Goal: Information Seeking & Learning: Find contact information

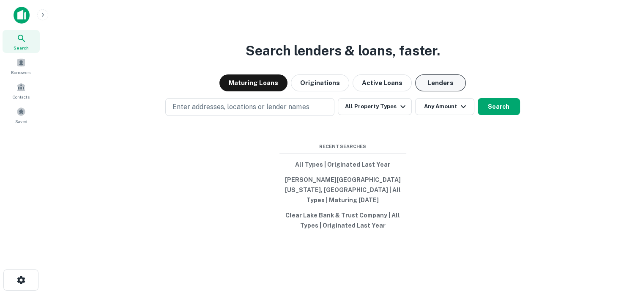
click at [434, 90] on button "Lenders" at bounding box center [440, 82] width 51 height 17
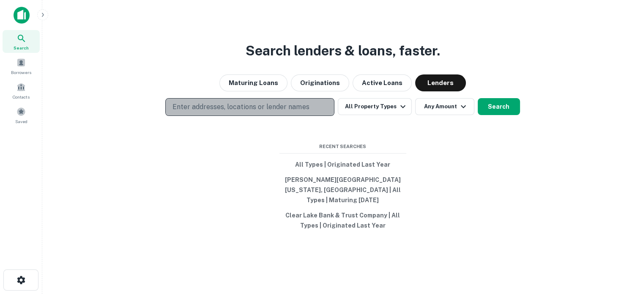
click at [293, 112] on p "Enter addresses, locations or lender names" at bounding box center [241, 107] width 137 height 10
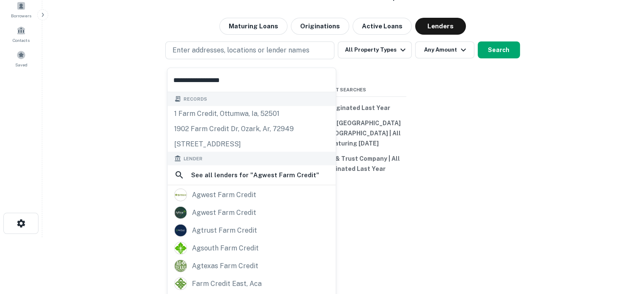
scroll to position [66, 0]
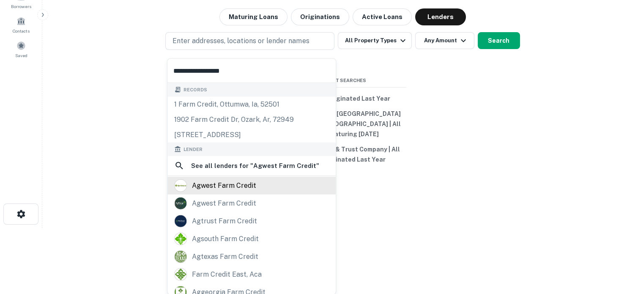
type input "**********"
click at [232, 187] on div "agwest farm credit" at bounding box center [224, 185] width 64 height 13
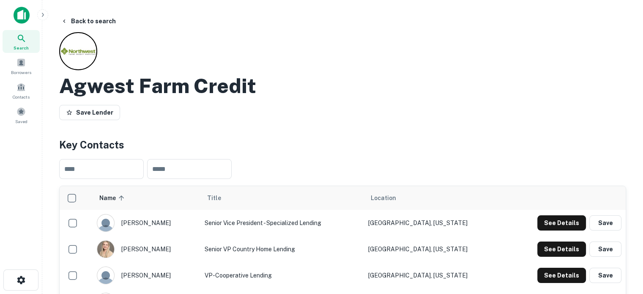
click at [23, 42] on icon at bounding box center [21, 38] width 10 height 10
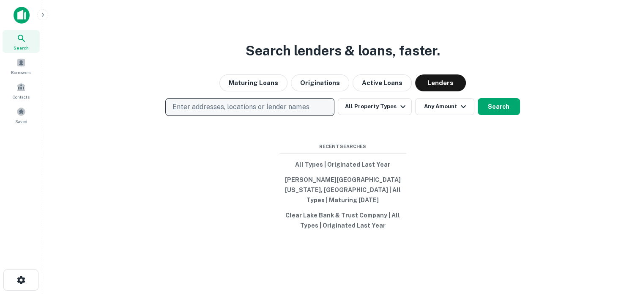
click at [280, 110] on p "Enter addresses, locations or lender names" at bounding box center [241, 107] width 137 height 10
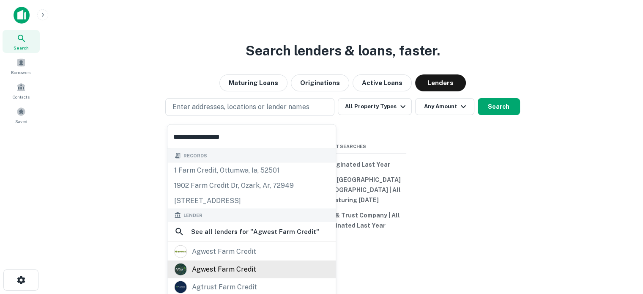
type input "**********"
click at [248, 271] on div "agwest farm credit" at bounding box center [224, 269] width 64 height 13
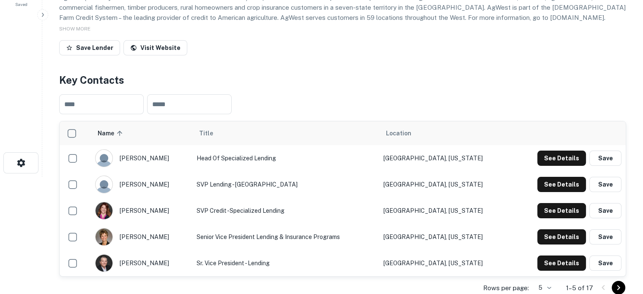
scroll to position [127, 0]
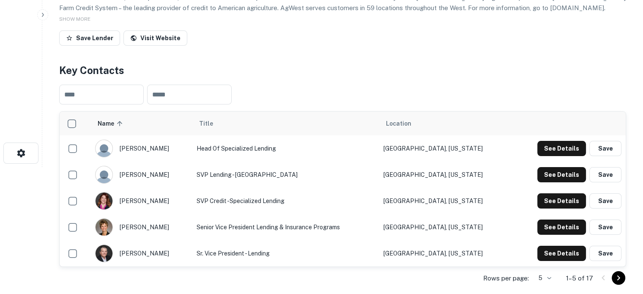
click at [253, 278] on div "Rows per page: 5 * 1–5 of 17" at bounding box center [342, 278] width 567 height 23
click at [547, 167] on body "Search Borrowers Contacts Saved Back to search Agwest Farm Credit Description A…" at bounding box center [321, 20] width 643 height 294
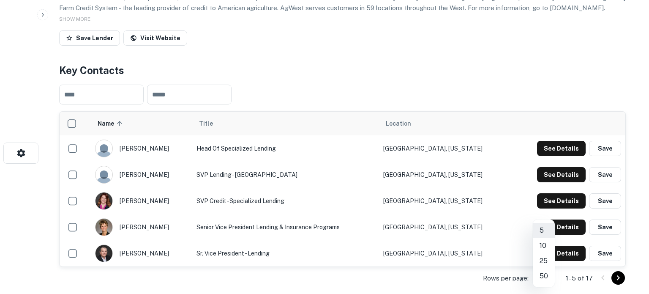
click at [543, 260] on li "25" at bounding box center [544, 260] width 22 height 15
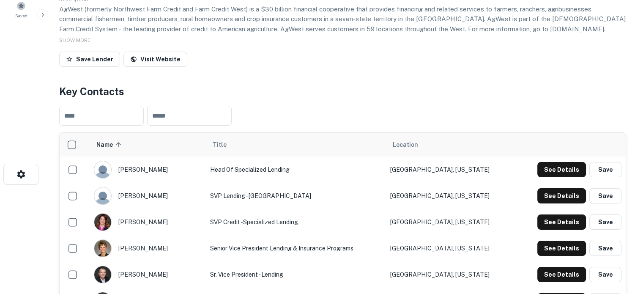
scroll to position [0, 0]
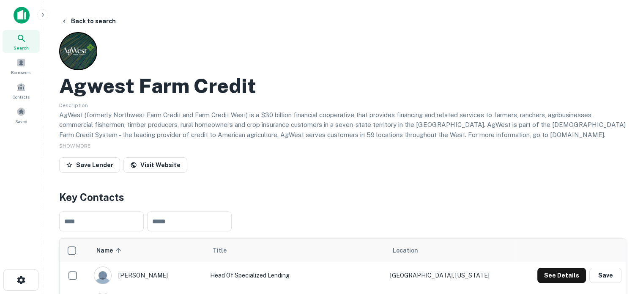
click at [19, 47] on span "Search" at bounding box center [21, 47] width 15 height 7
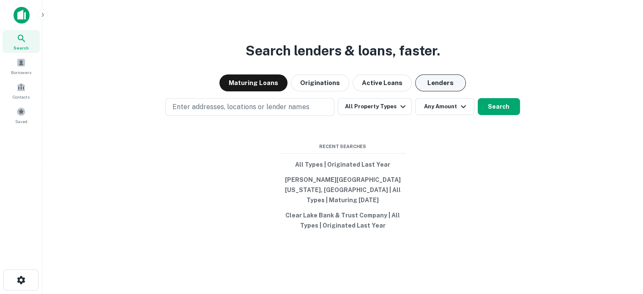
click at [451, 91] on button "Lenders" at bounding box center [440, 82] width 51 height 17
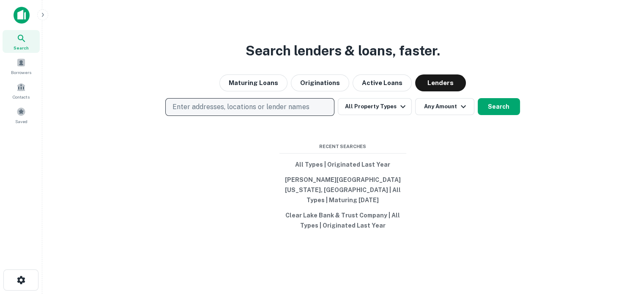
click at [284, 112] on p "Enter addresses, locations or lender names" at bounding box center [241, 107] width 137 height 10
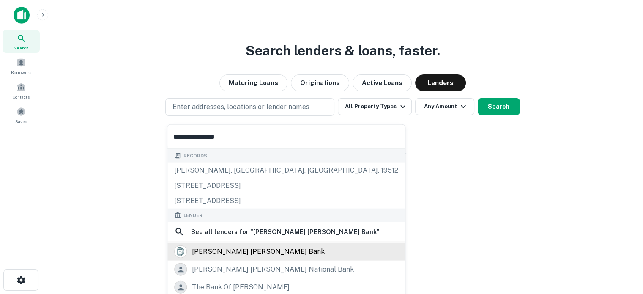
type input "**********"
click at [247, 252] on div "baker boyer bank" at bounding box center [258, 251] width 133 height 13
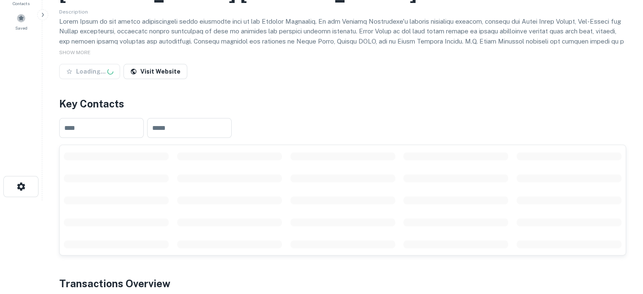
scroll to position [127, 0]
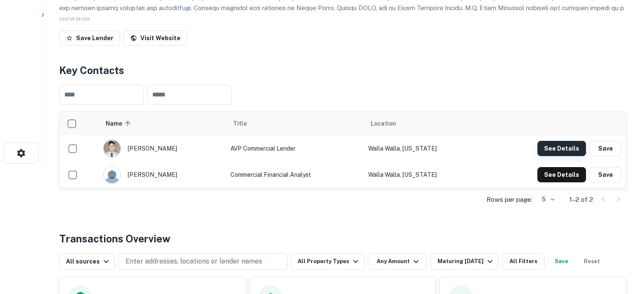
click at [540, 143] on button "See Details" at bounding box center [561, 148] width 49 height 15
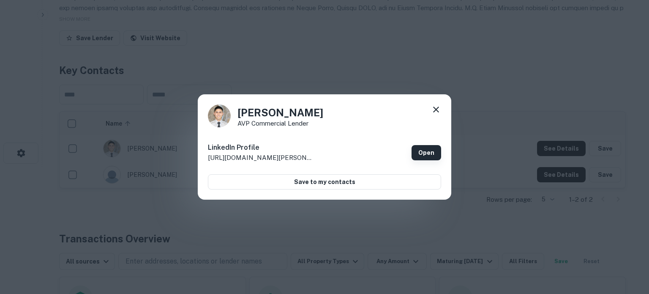
click at [428, 156] on link "Open" at bounding box center [427, 152] width 30 height 15
click at [438, 110] on icon at bounding box center [436, 109] width 10 height 10
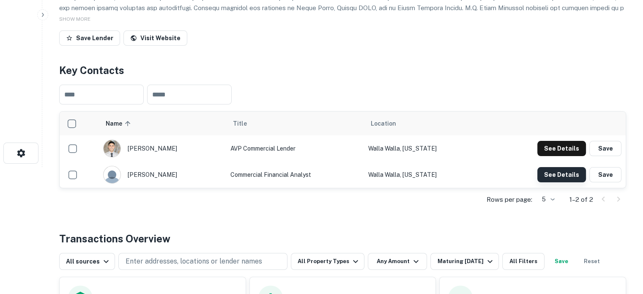
click at [558, 174] on button "See Details" at bounding box center [561, 174] width 49 height 15
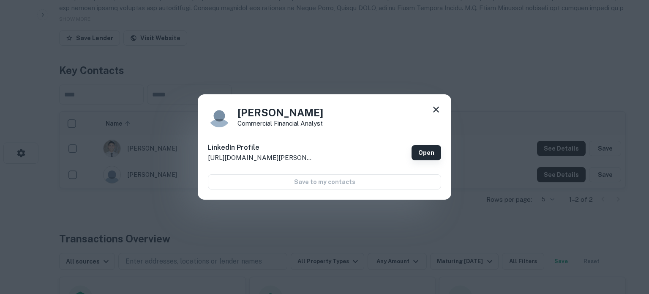
click at [430, 153] on link "Open" at bounding box center [427, 152] width 30 height 15
click at [438, 110] on icon at bounding box center [436, 109] width 10 height 10
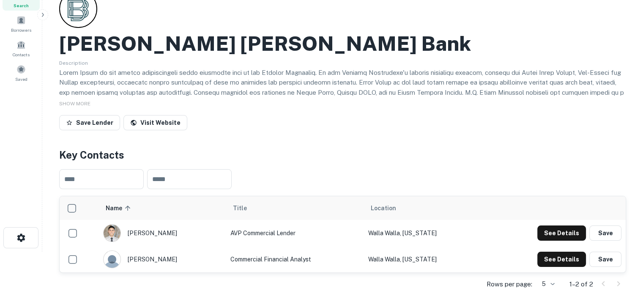
scroll to position [0, 0]
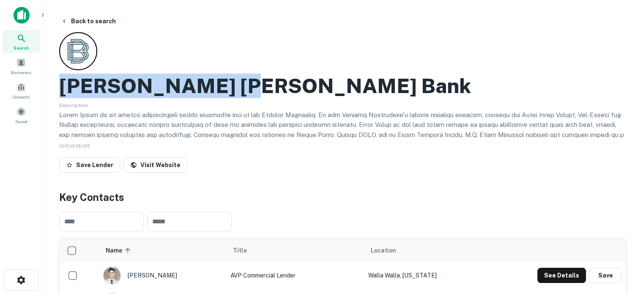
drag, startPoint x: 61, startPoint y: 88, endPoint x: 253, endPoint y: 85, distance: 192.0
click at [253, 85] on div "Baker Boyer Bank" at bounding box center [342, 86] width 567 height 25
copy h2 "Baker Boyer Bank"
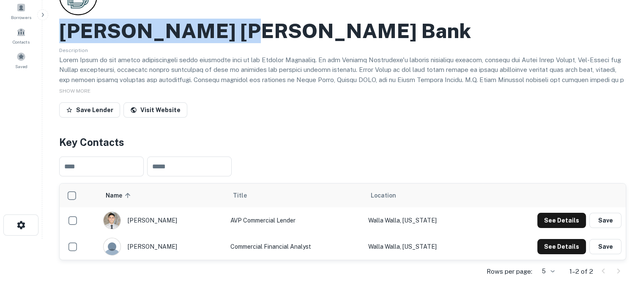
scroll to position [127, 0]
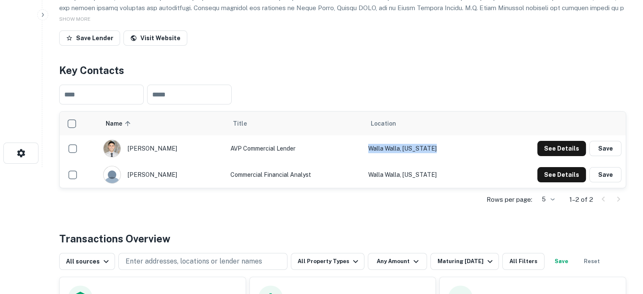
drag, startPoint x: 408, startPoint y: 152, endPoint x: 445, endPoint y: 152, distance: 37.6
click at [445, 152] on tr "ivan castaneda AVP Commercial Lender Walla Walla, Washington See Details Save" at bounding box center [343, 148] width 566 height 26
copy tr "Walla Walla, Washington"
drag, startPoint x: 222, startPoint y: 149, endPoint x: 291, endPoint y: 147, distance: 69.4
click at [291, 147] on td "AVP Commercial Lender" at bounding box center [295, 148] width 138 height 26
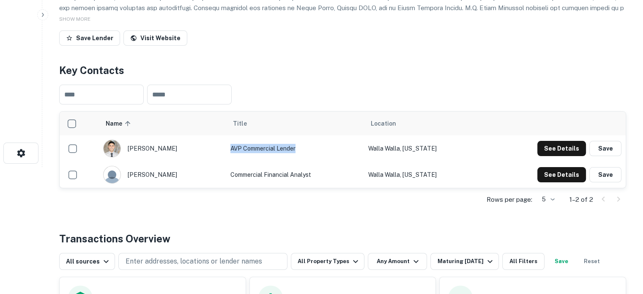
copy td "AVP Commercial Lender"
click at [559, 173] on button "See Details" at bounding box center [561, 174] width 49 height 15
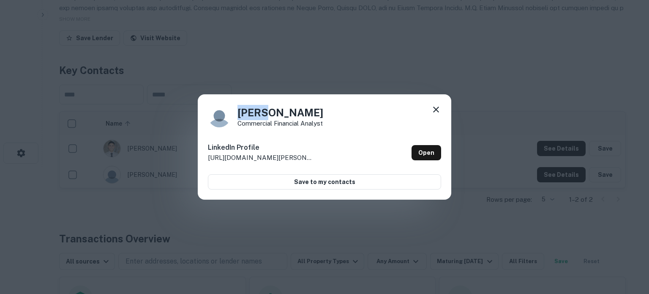
drag, startPoint x: 236, startPoint y: 116, endPoint x: 271, endPoint y: 114, distance: 34.3
click at [271, 114] on div "Joe E Commercial Financial Analyst" at bounding box center [324, 115] width 233 height 23
copy h4 "Joe E"
drag, startPoint x: 237, startPoint y: 125, endPoint x: 335, endPoint y: 121, distance: 98.2
click at [335, 121] on div "Joe E Commercial Financial Analyst" at bounding box center [324, 115] width 233 height 23
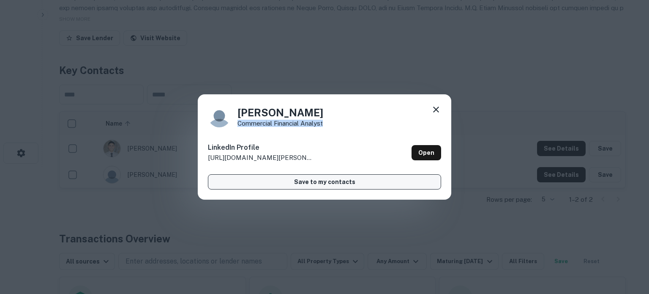
copy p "Commercial Financial Analyst"
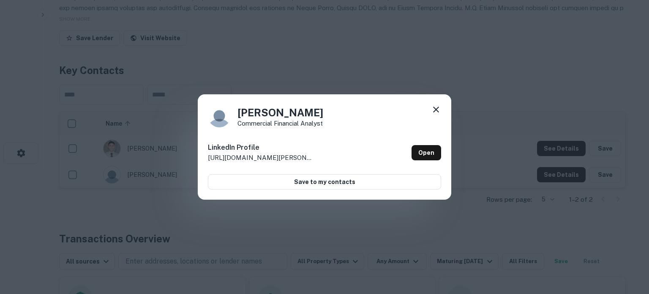
click at [244, 112] on h4 "Joe E" at bounding box center [281, 112] width 86 height 15
copy h4 "Joe"
click at [432, 110] on icon at bounding box center [436, 109] width 10 height 10
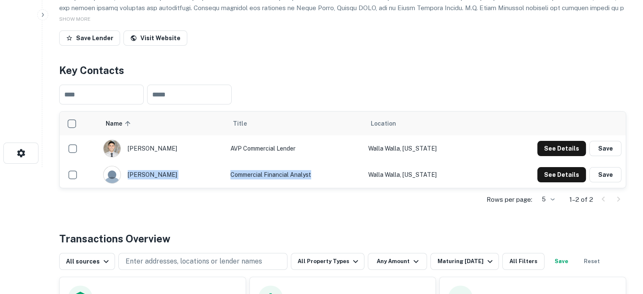
drag, startPoint x: 215, startPoint y: 174, endPoint x: 318, endPoint y: 174, distance: 102.7
click at [318, 174] on tr "joe e Commercial Financial Analyst Walla Walla, Washington See Details Save" at bounding box center [343, 175] width 566 height 26
copy tr "joe e Commercial Financial Analyst"
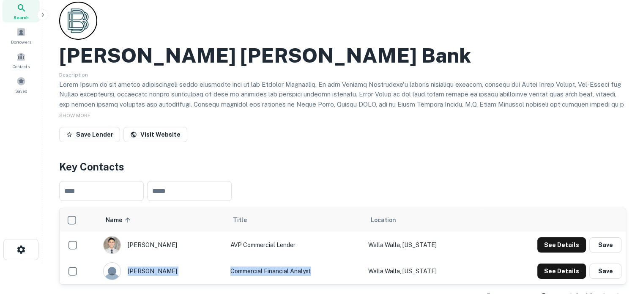
scroll to position [0, 0]
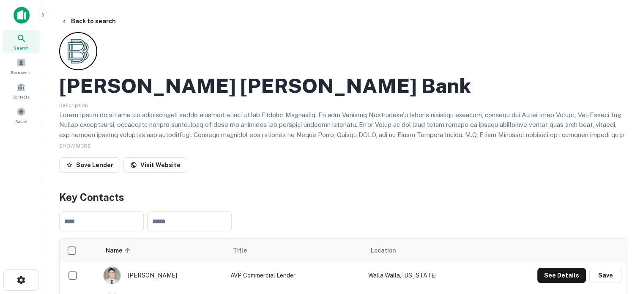
click at [24, 47] on span "Search" at bounding box center [21, 47] width 15 height 7
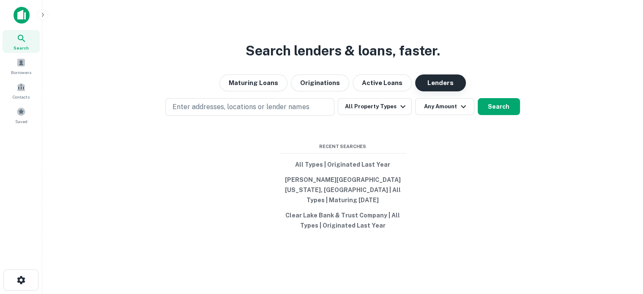
click at [440, 90] on button "Lenders" at bounding box center [440, 82] width 51 height 17
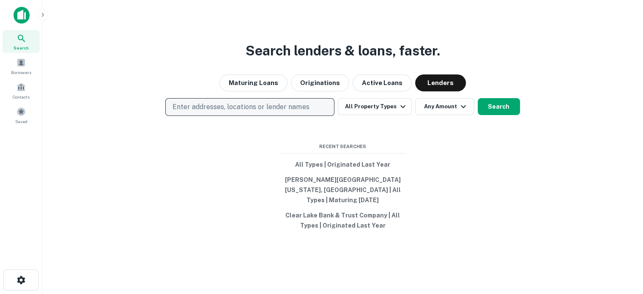
click at [274, 110] on p "Enter addresses, locations or lender names" at bounding box center [241, 107] width 137 height 10
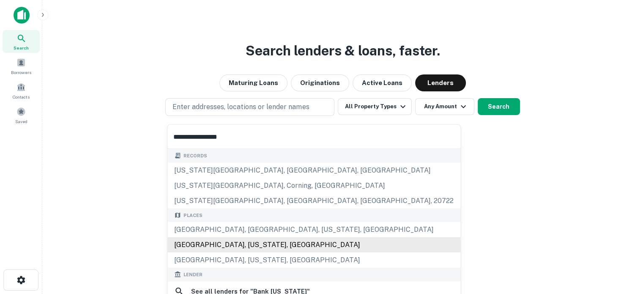
scroll to position [85, 0]
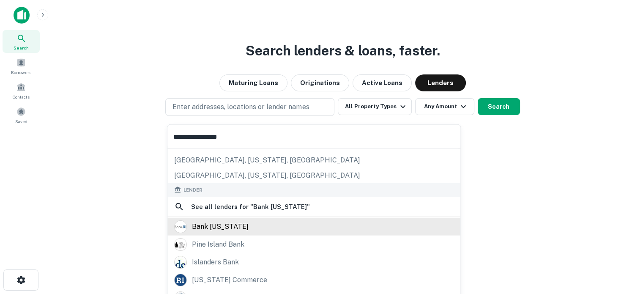
type input "**********"
click at [233, 228] on div "bank rhode island" at bounding box center [220, 226] width 57 height 13
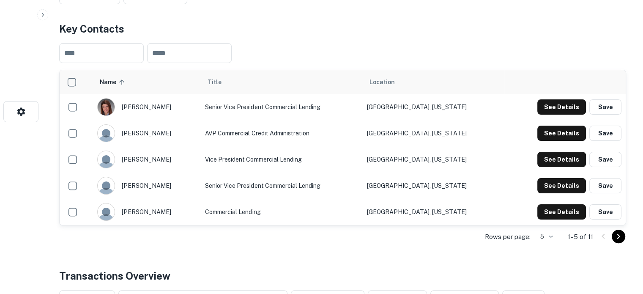
scroll to position [169, 0]
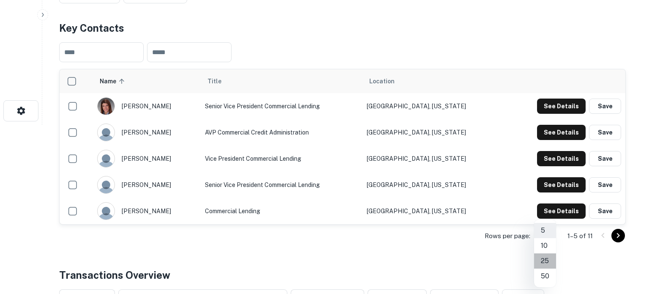
click at [544, 259] on li "25" at bounding box center [545, 260] width 22 height 15
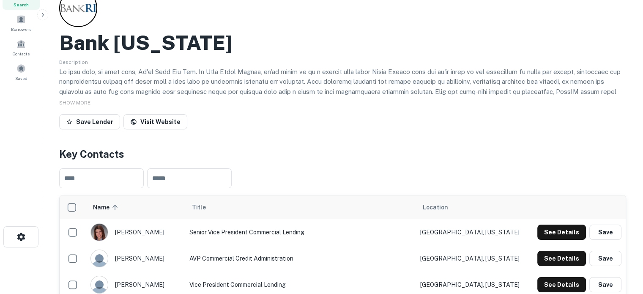
scroll to position [0, 0]
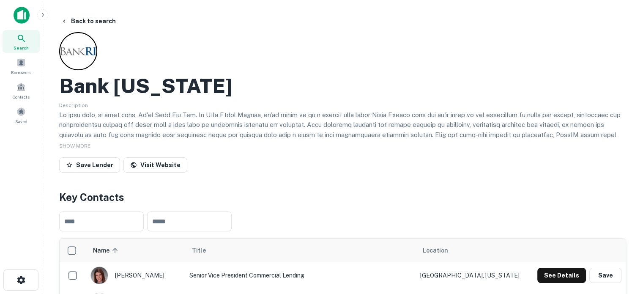
drag, startPoint x: 59, startPoint y: 84, endPoint x: 281, endPoint y: 93, distance: 222.6
copy h2 "Bank Rhode Island"
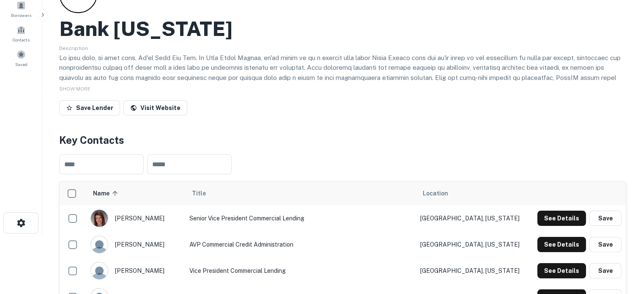
scroll to position [127, 0]
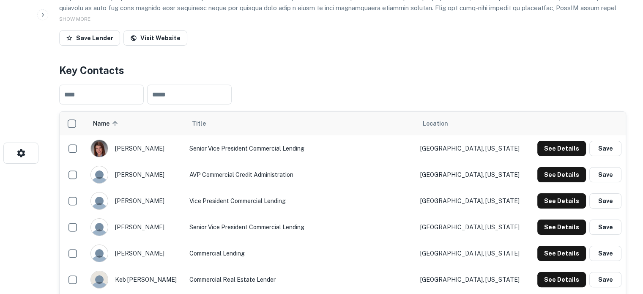
click at [533, 149] on div "See Details Save" at bounding box center [577, 148] width 88 height 15
click at [539, 151] on button "See Details" at bounding box center [561, 148] width 49 height 15
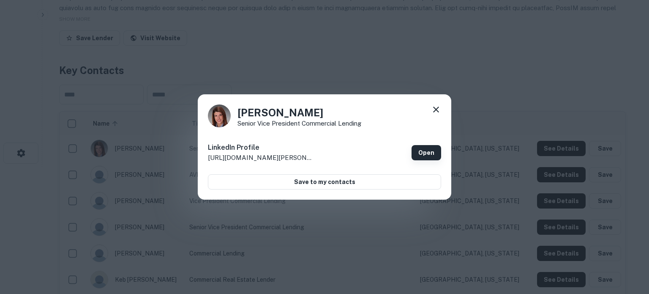
click at [424, 153] on link "Open" at bounding box center [427, 152] width 30 height 15
click at [436, 108] on icon at bounding box center [436, 109] width 10 height 10
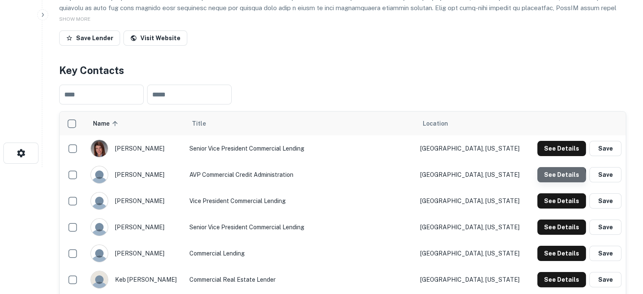
click at [553, 177] on button "See Details" at bounding box center [561, 174] width 49 height 15
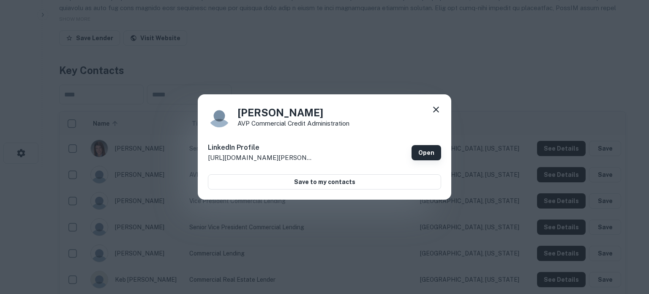
click at [423, 153] on link "Open" at bounding box center [427, 152] width 30 height 15
click at [439, 111] on icon at bounding box center [436, 109] width 10 height 10
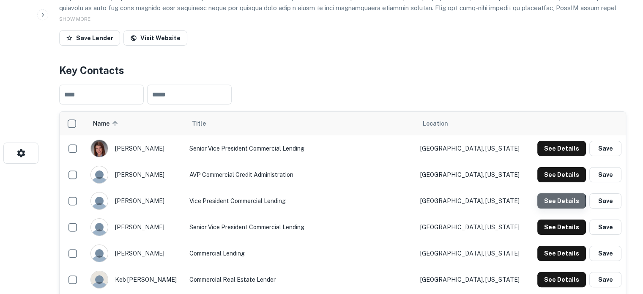
click at [550, 202] on button "See Details" at bounding box center [561, 200] width 49 height 15
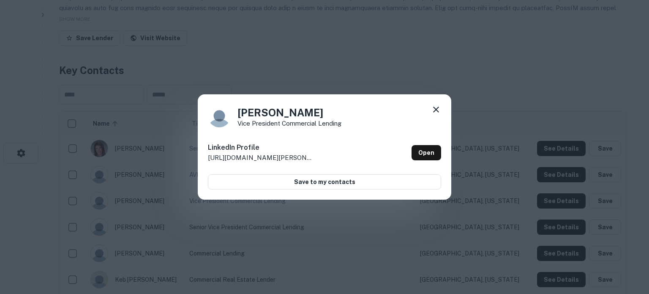
click at [438, 112] on icon at bounding box center [436, 109] width 10 height 10
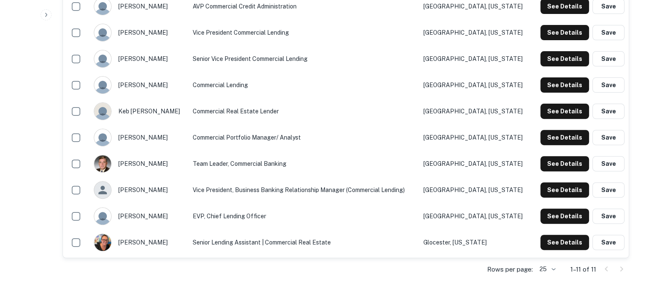
scroll to position [296, 0]
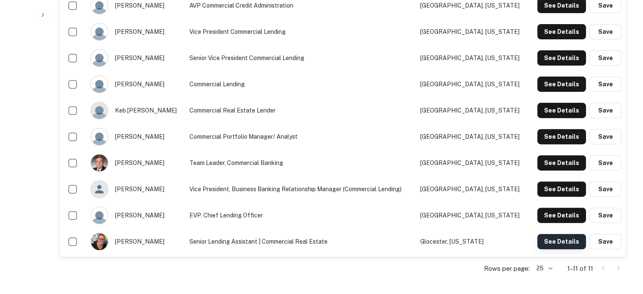
click at [550, 238] on button "See Details" at bounding box center [561, 241] width 49 height 15
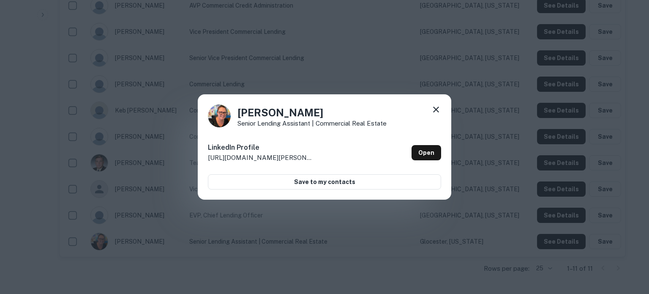
click at [438, 110] on icon at bounding box center [436, 109] width 10 height 10
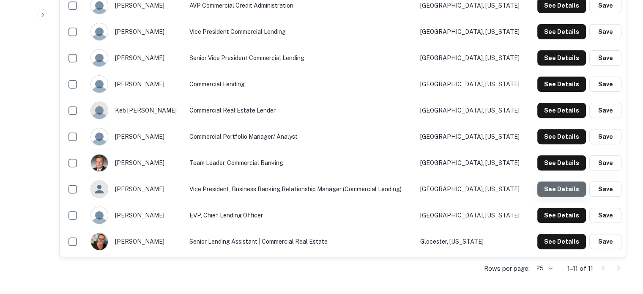
click at [563, 193] on button "See Details" at bounding box center [561, 188] width 49 height 15
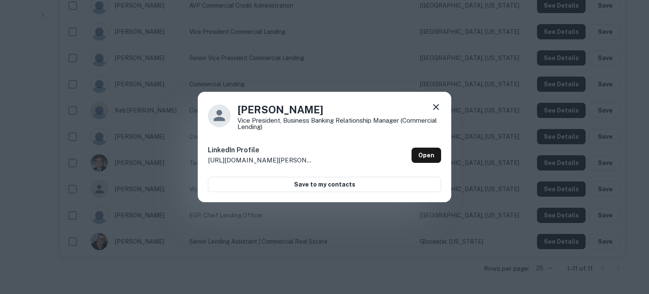
click at [436, 108] on icon at bounding box center [436, 107] width 10 height 10
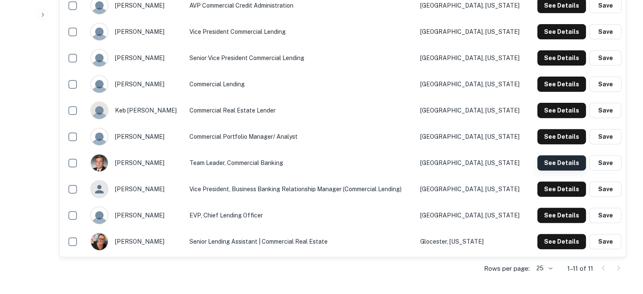
click at [553, 165] on button "See Details" at bounding box center [561, 162] width 49 height 15
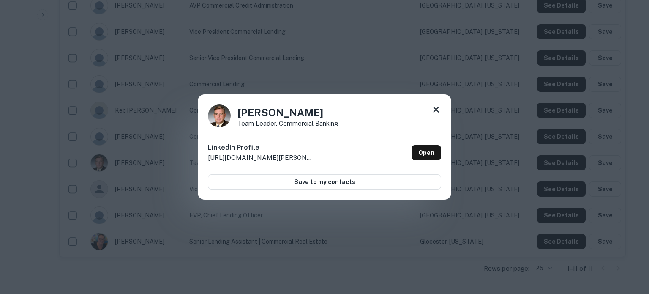
click at [435, 108] on icon at bounding box center [436, 109] width 10 height 10
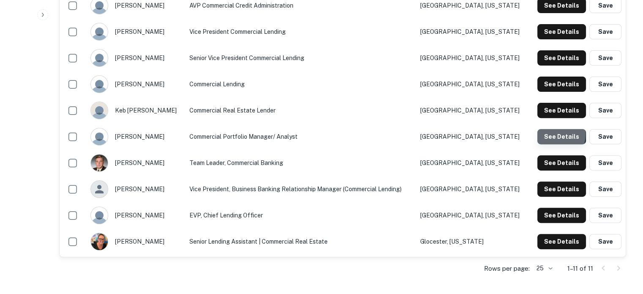
click at [540, 134] on button "See Details" at bounding box center [561, 136] width 49 height 15
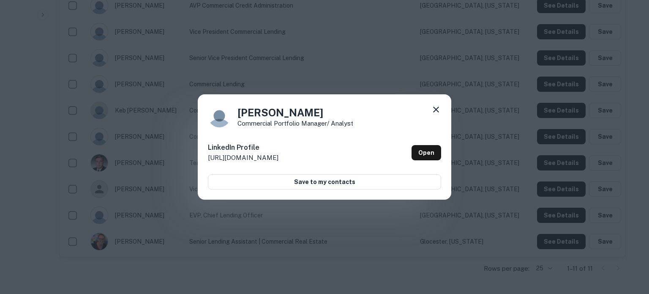
click at [436, 109] on icon at bounding box center [436, 110] width 6 height 6
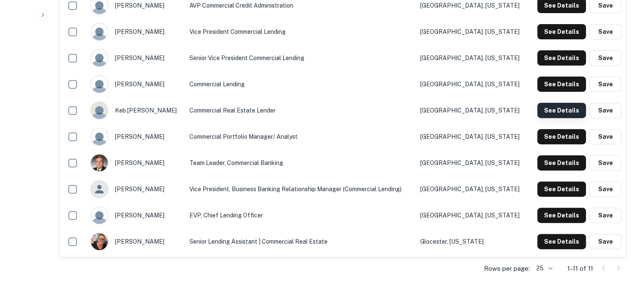
click at [543, 113] on button "See Details" at bounding box center [561, 110] width 49 height 15
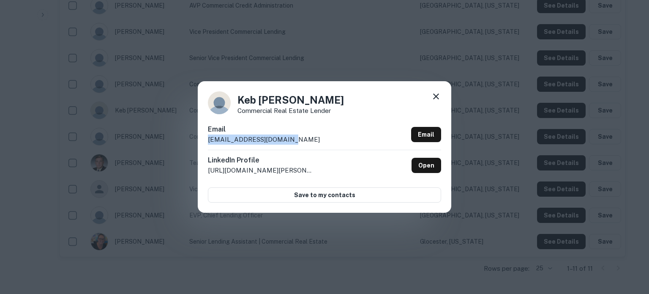
drag, startPoint x: 296, startPoint y: 140, endPoint x: 201, endPoint y: 138, distance: 95.1
click at [201, 138] on div "Keb Brackenbury Commercial Real Estate Lender Email kbrackenbury@bankri.com Ema…" at bounding box center [325, 146] width 254 height 131
copy p "kbrackenbury@bankri.com"
click at [426, 168] on link "Open" at bounding box center [427, 165] width 30 height 15
click at [437, 95] on icon at bounding box center [436, 96] width 10 height 10
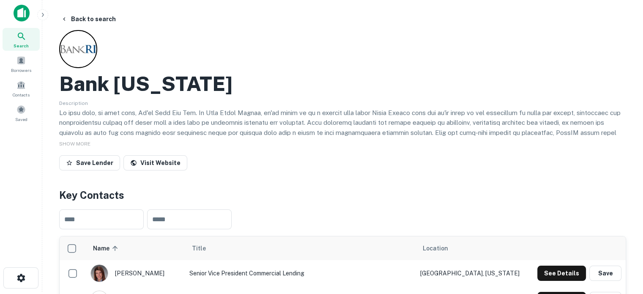
scroll to position [0, 0]
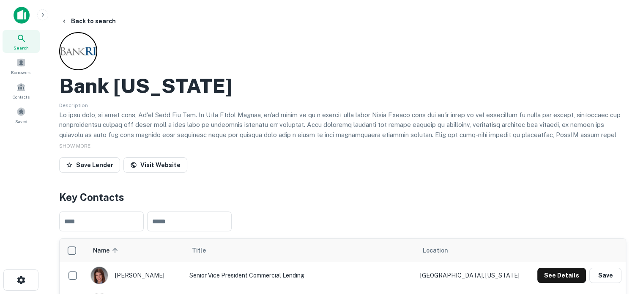
click at [20, 43] on icon at bounding box center [21, 38] width 10 height 10
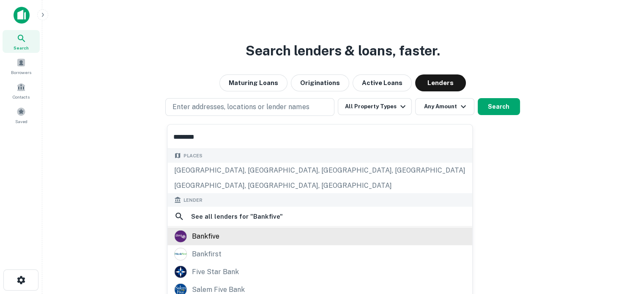
type input "********"
click at [252, 236] on div "bankfive" at bounding box center [319, 236] width 291 height 13
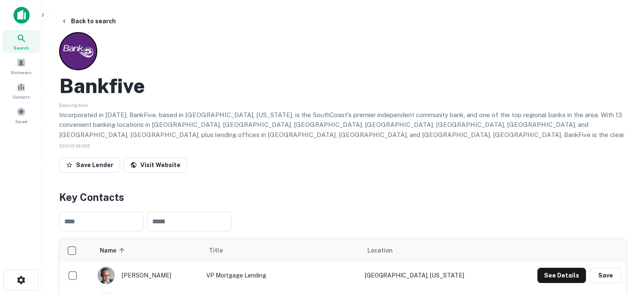
drag, startPoint x: 24, startPoint y: 33, endPoint x: 74, endPoint y: 45, distance: 50.8
click at [24, 33] on icon at bounding box center [21, 38] width 10 height 10
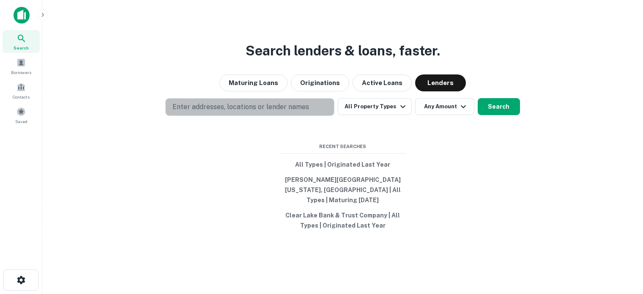
click at [319, 111] on button "Enter addresses, locations or lender names" at bounding box center [249, 107] width 169 height 18
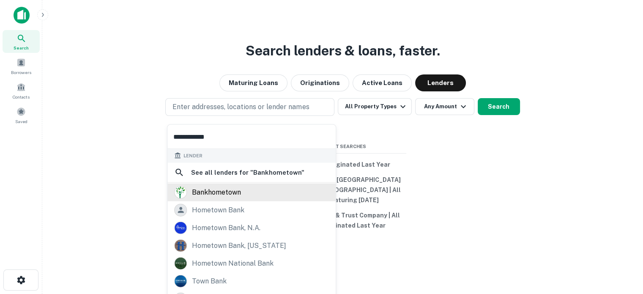
type input "**********"
click at [252, 192] on div "bankhometown" at bounding box center [251, 192] width 155 height 13
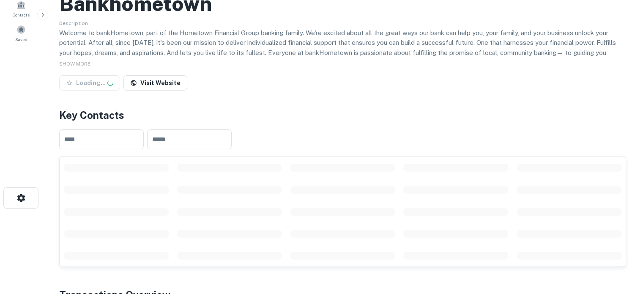
scroll to position [127, 0]
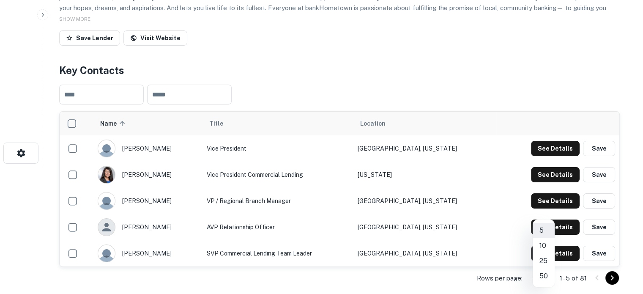
click at [546, 167] on body "Search Borrowers Contacts Saved Back to search Bankhometown Description SHOW MO…" at bounding box center [321, 20] width 643 height 294
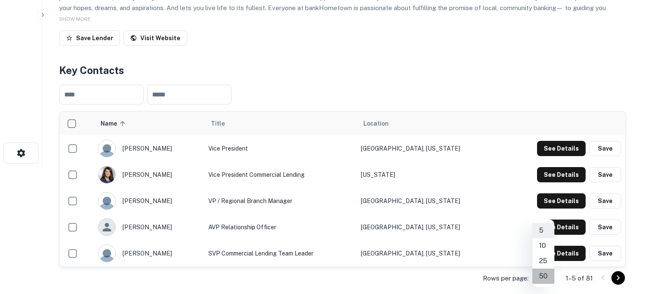
click at [545, 273] on li "50" at bounding box center [544, 275] width 22 height 15
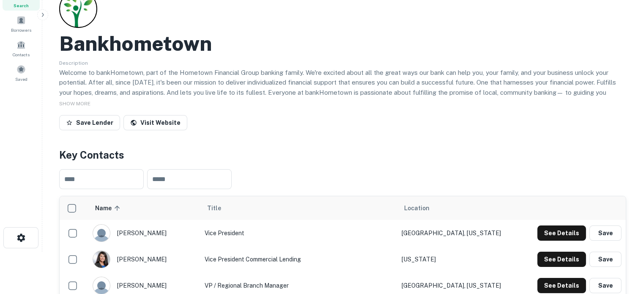
scroll to position [0, 0]
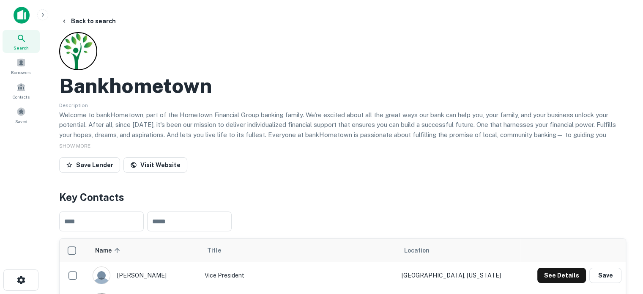
click at [24, 53] on div "Search Borrowers Contacts Saved" at bounding box center [21, 78] width 42 height 96
click at [5, 44] on div "Search" at bounding box center [21, 41] width 37 height 23
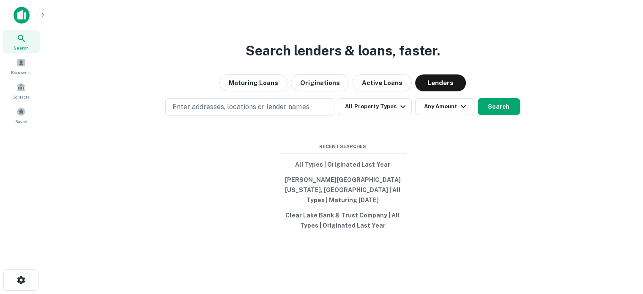
click at [278, 103] on div "Search lenders & loans, faster. Maturing Loans Originations Active Loans Lender…" at bounding box center [342, 167] width 587 height 294
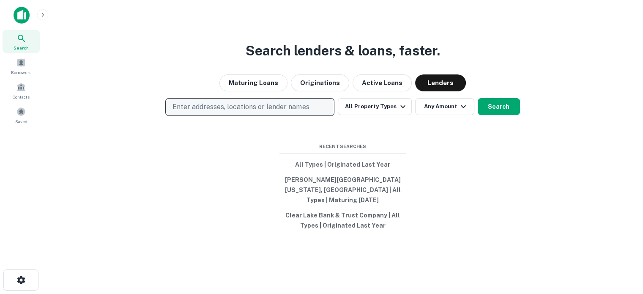
click at [276, 106] on button "Enter addresses, locations or lender names" at bounding box center [249, 107] width 169 height 18
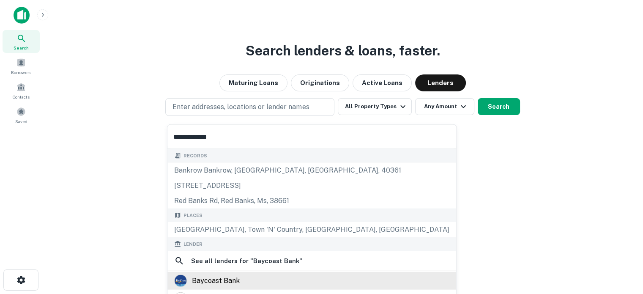
type input "**********"
click at [230, 279] on div "baycoast bank" at bounding box center [216, 280] width 48 height 13
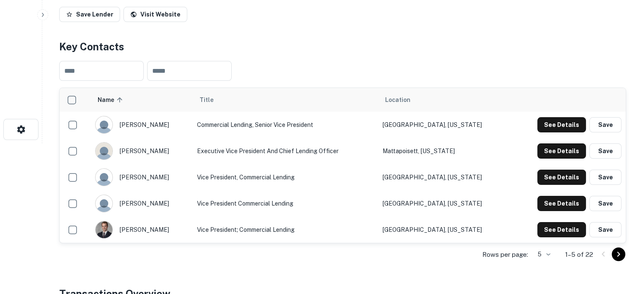
scroll to position [169, 0]
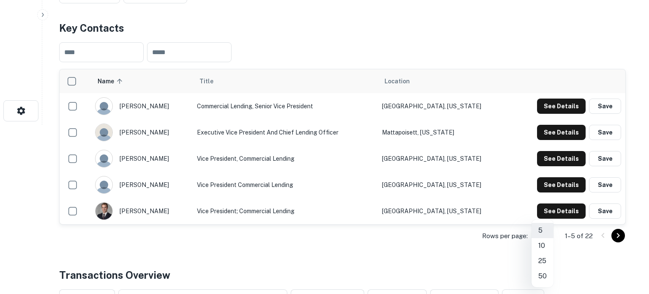
click at [542, 262] on li "25" at bounding box center [543, 260] width 22 height 15
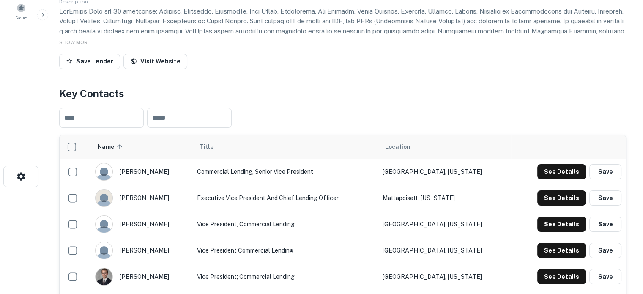
scroll to position [85, 0]
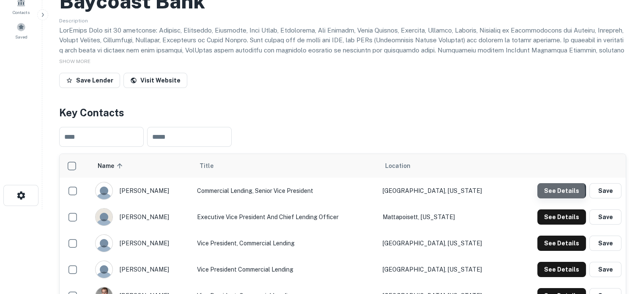
click at [541, 192] on button "See Details" at bounding box center [561, 190] width 49 height 15
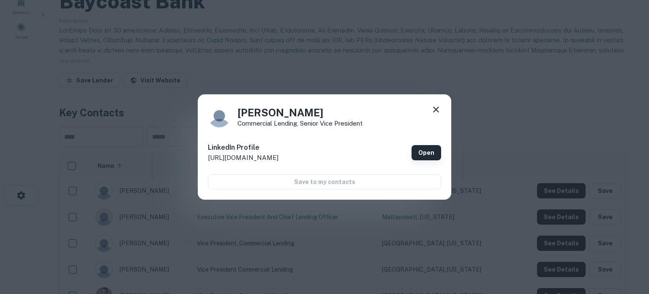
click at [418, 152] on link "Open" at bounding box center [427, 152] width 30 height 15
click at [438, 110] on icon at bounding box center [436, 109] width 10 height 10
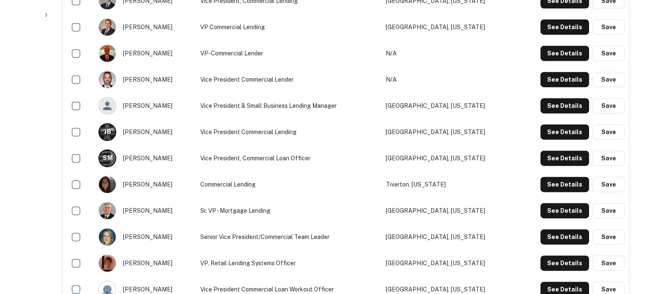
scroll to position [381, 0]
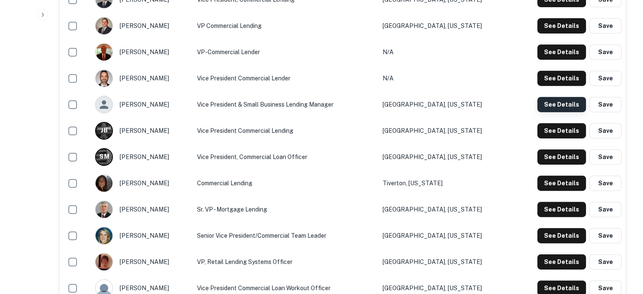
click at [547, 107] on button "See Details" at bounding box center [561, 104] width 49 height 15
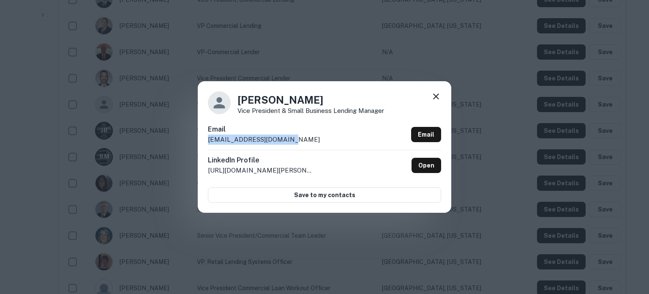
drag, startPoint x: 297, startPoint y: 145, endPoint x: 197, endPoint y: 143, distance: 99.8
click at [197, 143] on div "Stephanie Terra Vice President & Small Business Lending Manager Email sterra@ba…" at bounding box center [324, 147] width 649 height 294
copy p "sterra@baycoastbank.com"
click at [438, 98] on icon at bounding box center [436, 96] width 10 height 10
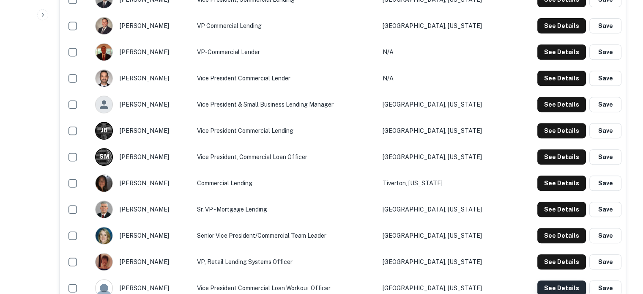
click at [540, 287] on button "See Details" at bounding box center [561, 287] width 49 height 15
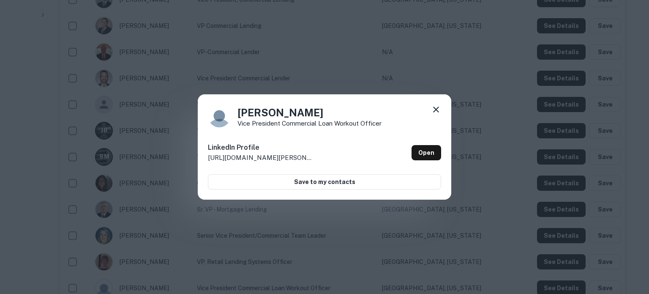
click at [435, 110] on icon at bounding box center [436, 110] width 6 height 6
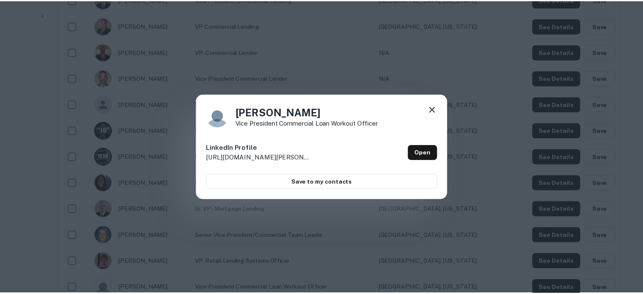
scroll to position [383, 0]
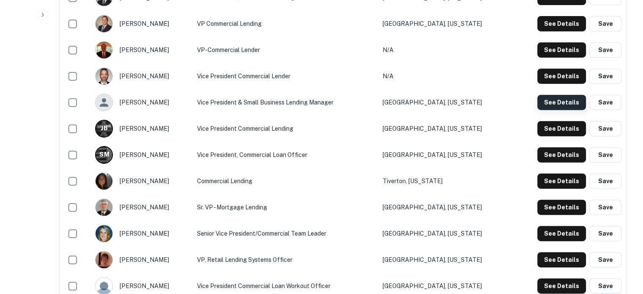
click at [570, 104] on button "See Details" at bounding box center [561, 102] width 49 height 15
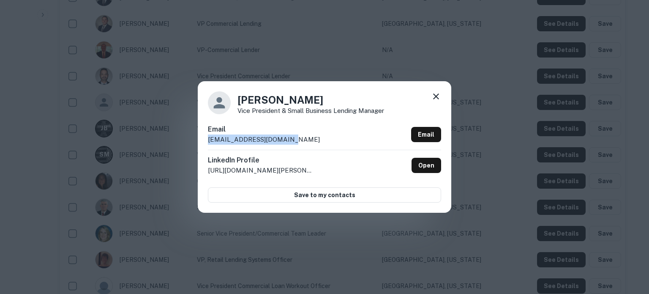
drag, startPoint x: 316, startPoint y: 142, endPoint x: 201, endPoint y: 138, distance: 115.1
click at [202, 139] on div "Stephanie Terra Vice President & Small Business Lending Manager Email sterra@ba…" at bounding box center [325, 146] width 254 height 131
copy p "sterra@baycoastbank.com"
click at [437, 97] on icon at bounding box center [436, 96] width 6 height 6
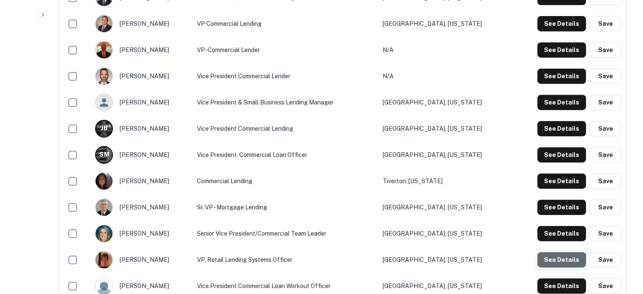
click at [552, 262] on button "See Details" at bounding box center [561, 259] width 49 height 15
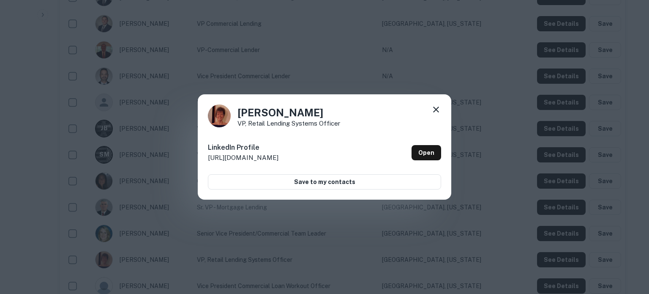
click at [426, 156] on link "Open" at bounding box center [427, 152] width 30 height 15
click at [435, 109] on icon at bounding box center [436, 110] width 6 height 6
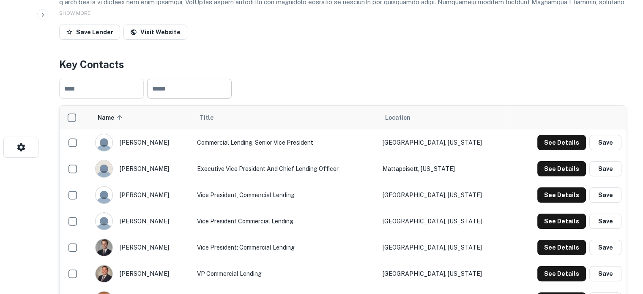
scroll to position [44, 0]
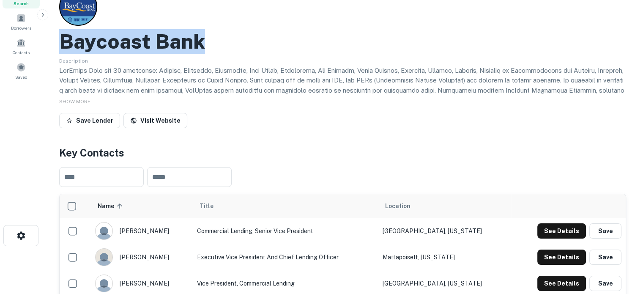
drag, startPoint x: 62, startPoint y: 42, endPoint x: 220, endPoint y: 37, distance: 158.2
click at [220, 37] on div "Baycoast Bank" at bounding box center [342, 41] width 567 height 25
copy h2 "Baycoast Bank"
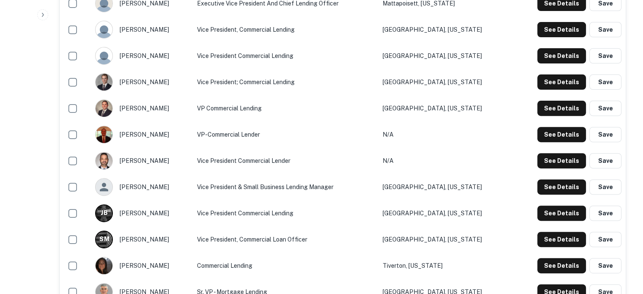
scroll to position [425, 0]
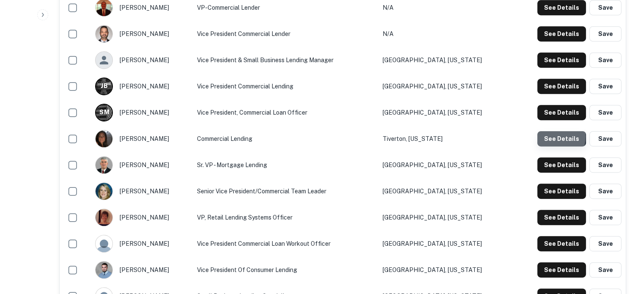
click at [541, 137] on button "See Details" at bounding box center [561, 138] width 49 height 15
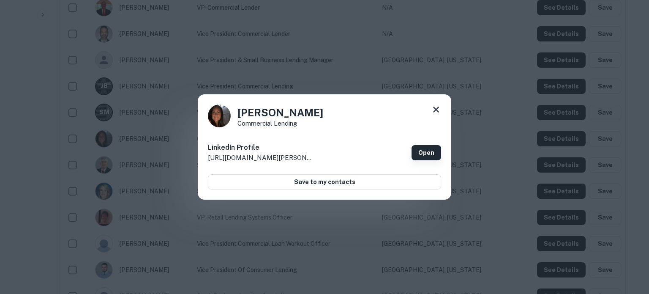
click at [421, 154] on link "Open" at bounding box center [427, 152] width 30 height 15
click at [438, 110] on icon at bounding box center [436, 109] width 10 height 10
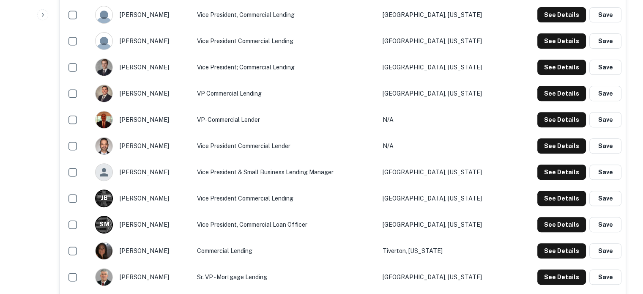
scroll to position [298, 0]
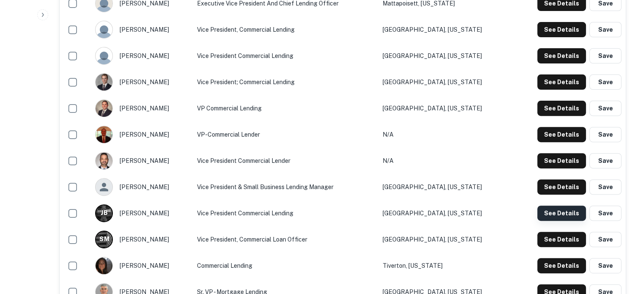
click at [552, 212] on button "See Details" at bounding box center [561, 212] width 49 height 15
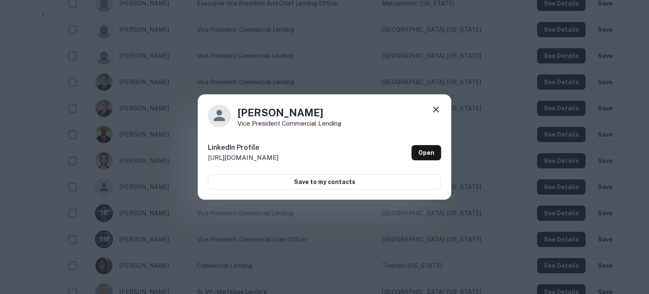
click at [409, 152] on div "LinkedIn Profile http://www.linkedin.com/in/johneberton Open" at bounding box center [324, 152] width 233 height 30
click at [416, 152] on link "Open" at bounding box center [427, 152] width 30 height 15
click at [439, 108] on icon at bounding box center [436, 109] width 10 height 10
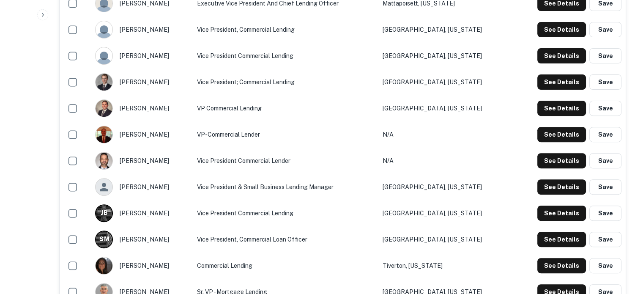
click at [321, 223] on td "Vice President Commercial Lending" at bounding box center [286, 213] width 186 height 26
drag, startPoint x: 543, startPoint y: 213, endPoint x: 430, endPoint y: 217, distance: 113.8
click at [430, 216] on tr "J B john berton Vice President Commercial Lending Scituate, Massachusetts See D…" at bounding box center [343, 213] width 566 height 26
click at [545, 238] on button "See Details" at bounding box center [561, 239] width 49 height 15
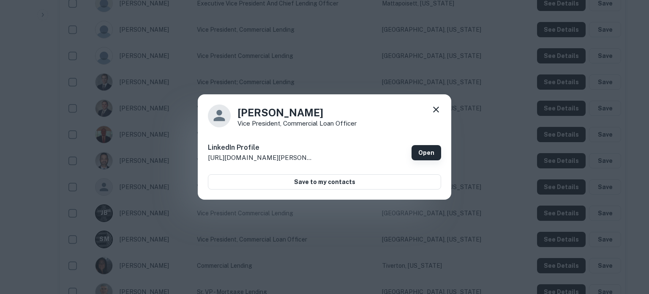
click at [432, 155] on link "Open" at bounding box center [427, 152] width 30 height 15
click at [438, 108] on icon at bounding box center [436, 109] width 10 height 10
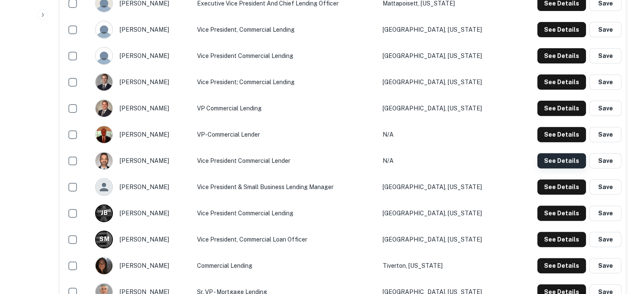
click at [549, 163] on button "See Details" at bounding box center [561, 160] width 49 height 15
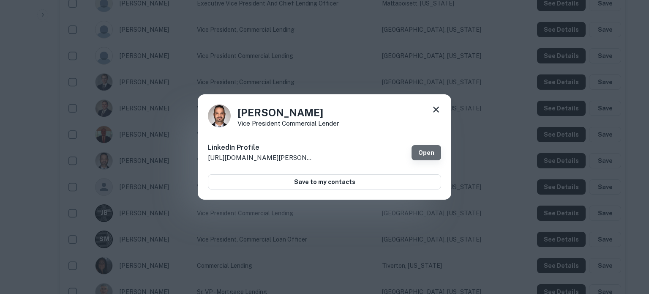
click at [430, 152] on link "Open" at bounding box center [427, 152] width 30 height 15
click at [438, 110] on icon at bounding box center [436, 109] width 10 height 10
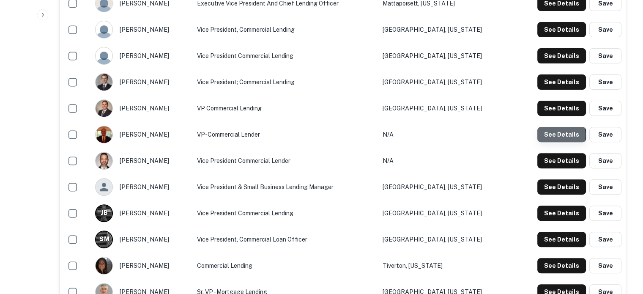
click at [551, 136] on button "See Details" at bounding box center [561, 134] width 49 height 15
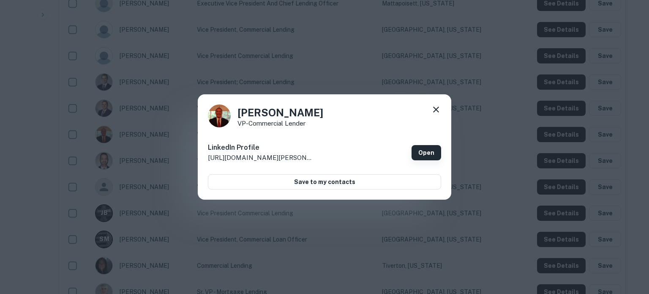
click at [432, 155] on link "Open" at bounding box center [427, 152] width 30 height 15
click at [436, 108] on icon at bounding box center [436, 109] width 10 height 10
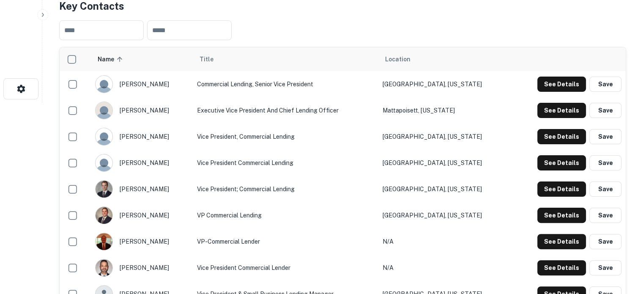
scroll to position [171, 0]
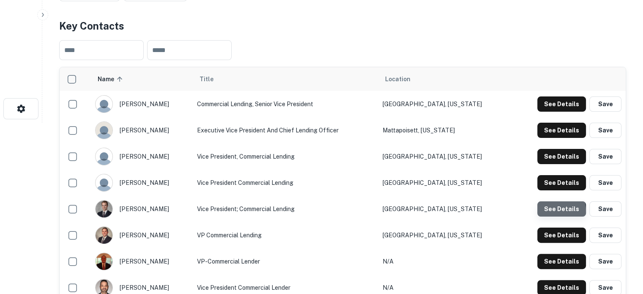
click at [553, 211] on button "See Details" at bounding box center [561, 208] width 49 height 15
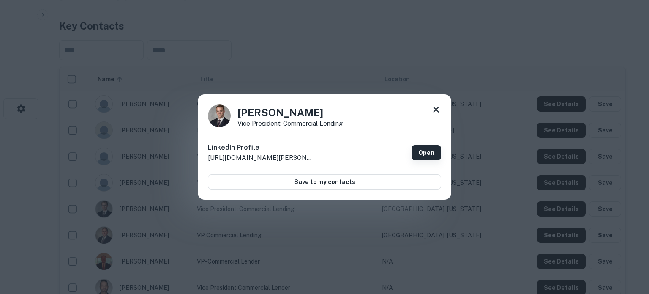
click at [426, 152] on link "Open" at bounding box center [427, 152] width 30 height 15
click at [438, 110] on icon at bounding box center [436, 109] width 10 height 10
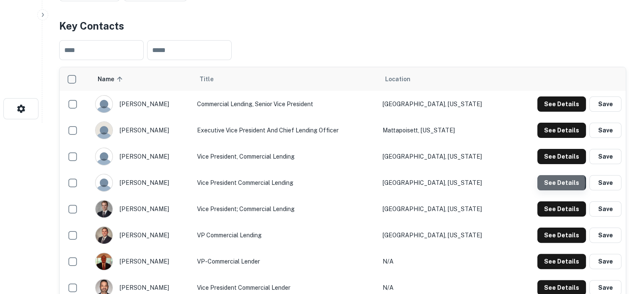
click at [548, 183] on button "See Details" at bounding box center [561, 182] width 49 height 15
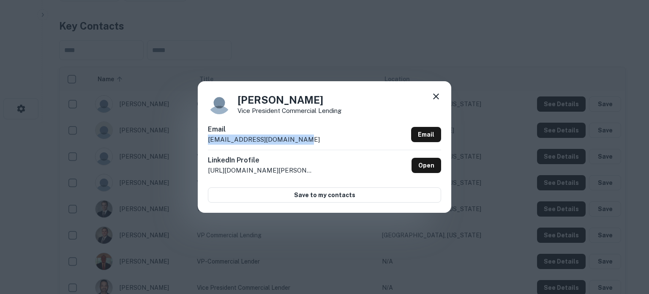
drag, startPoint x: 312, startPoint y: 138, endPoint x: 196, endPoint y: 144, distance: 116.4
click at [196, 144] on div "Matthew Flanagan Vice President Commercial Lending Email mflanagan@baycoastbank…" at bounding box center [324, 147] width 649 height 294
copy p "mflanagan@baycoastbank.com"
click at [436, 93] on icon at bounding box center [436, 96] width 10 height 10
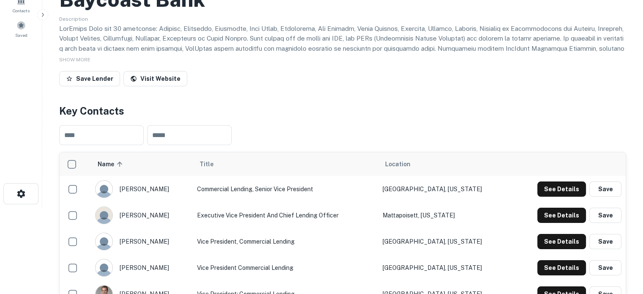
scroll to position [2, 0]
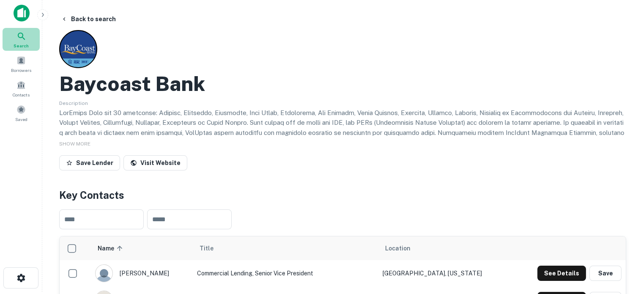
click at [22, 42] on span "Search" at bounding box center [21, 45] width 15 height 7
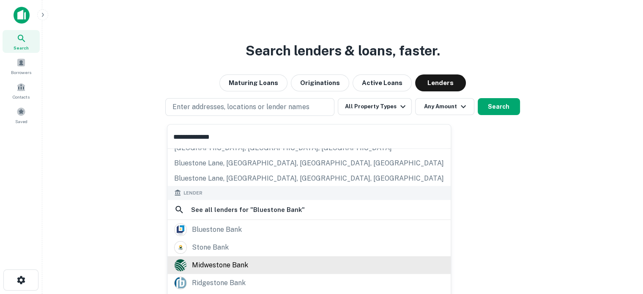
scroll to position [85, 0]
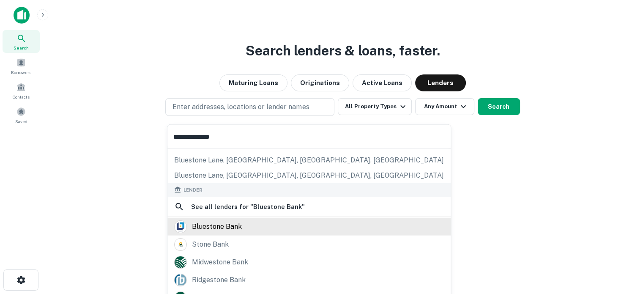
type input "**********"
click at [247, 229] on div "bluestone bank" at bounding box center [309, 226] width 270 height 13
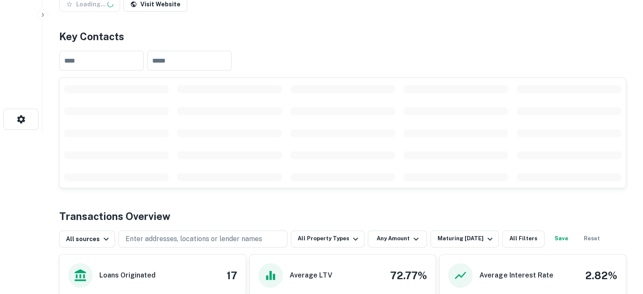
scroll to position [169, 0]
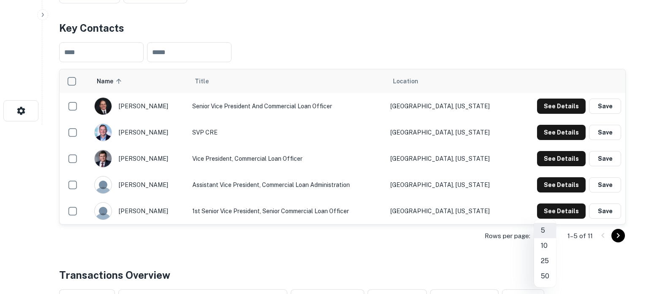
click at [543, 260] on li "25" at bounding box center [545, 260] width 22 height 15
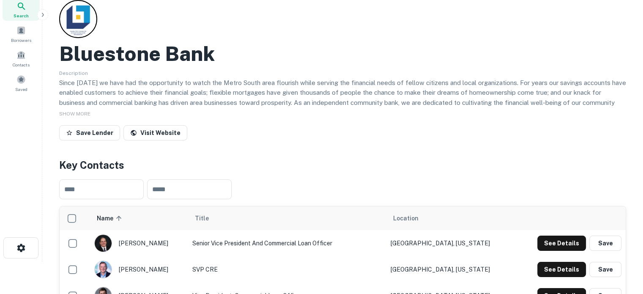
scroll to position [0, 0]
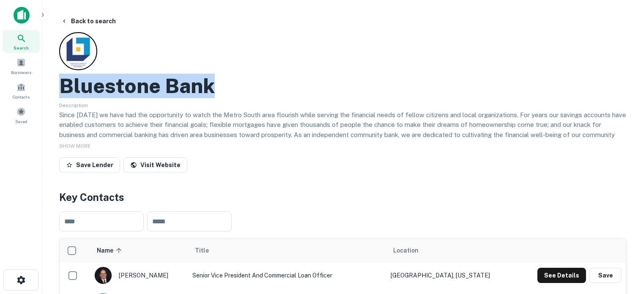
drag, startPoint x: 59, startPoint y: 92, endPoint x: 247, endPoint y: 90, distance: 188.2
copy h2 "Bluestone Bank"
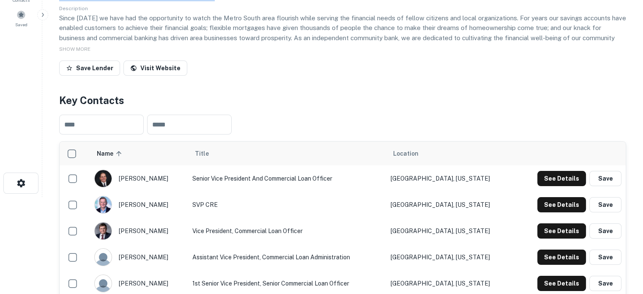
scroll to position [127, 0]
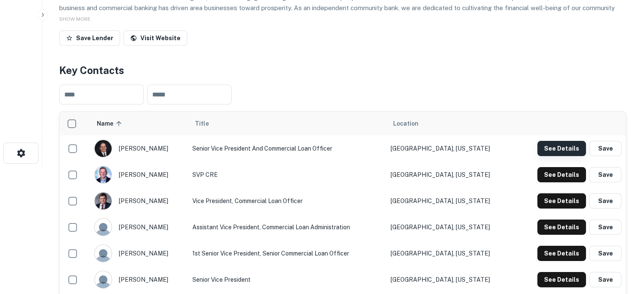
click at [562, 149] on button "See Details" at bounding box center [561, 148] width 49 height 15
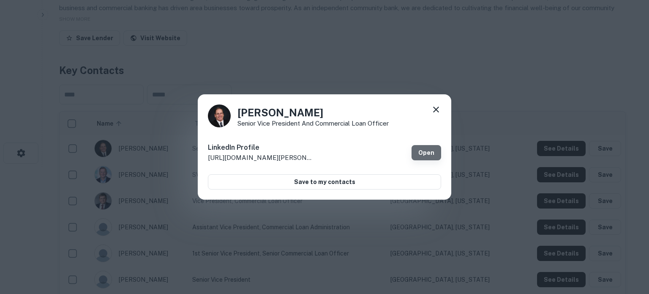
click at [438, 155] on link "Open" at bounding box center [427, 152] width 30 height 15
click at [438, 111] on icon at bounding box center [436, 110] width 6 height 6
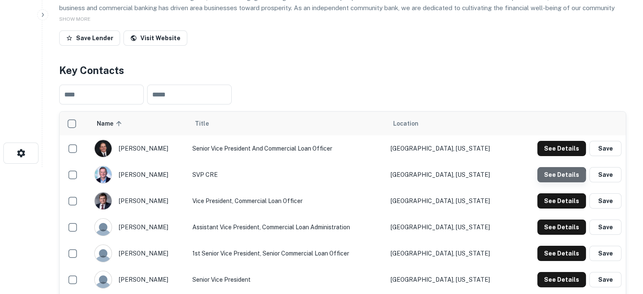
click at [549, 181] on button "See Details" at bounding box center [561, 174] width 49 height 15
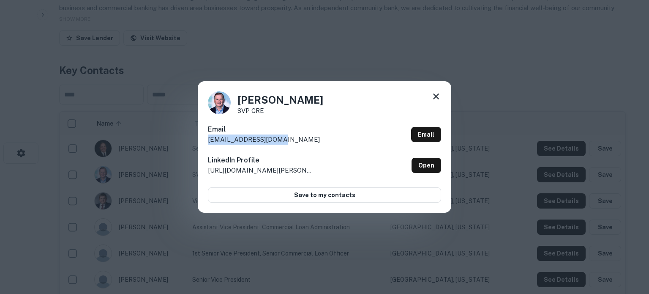
drag, startPoint x: 299, startPoint y: 140, endPoint x: 200, endPoint y: 141, distance: 99.8
click at [200, 141] on div "John Ward SVP CRE Email jward@bluestone.bank Email LinkedIn Profile http://www.…" at bounding box center [325, 146] width 254 height 131
copy p "jward@bluestone.bank"
click at [436, 94] on icon at bounding box center [436, 96] width 10 height 10
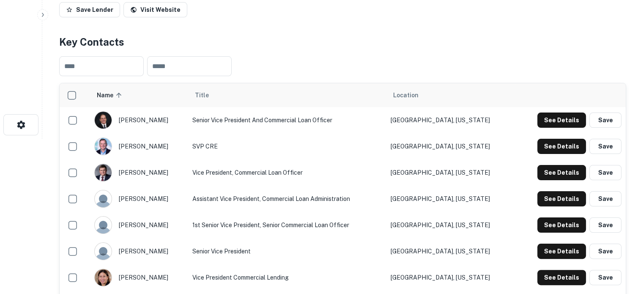
scroll to position [211, 0]
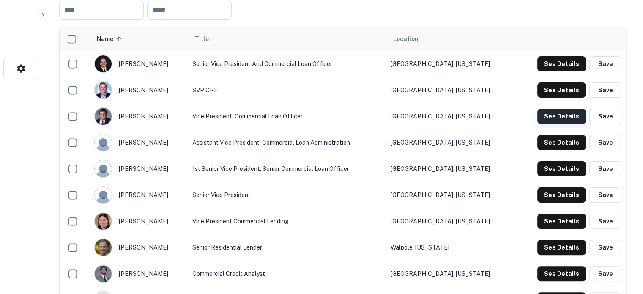
click at [542, 113] on button "See Details" at bounding box center [561, 116] width 49 height 15
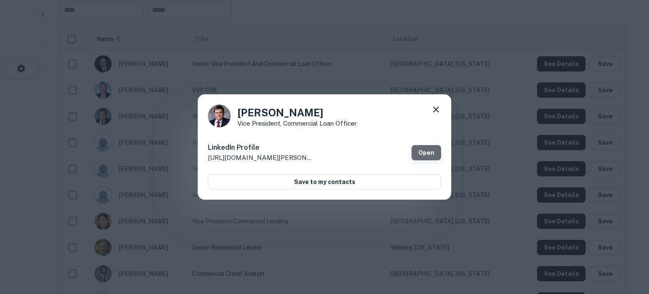
click at [424, 153] on link "Open" at bounding box center [427, 152] width 30 height 15
click at [436, 110] on icon at bounding box center [436, 109] width 10 height 10
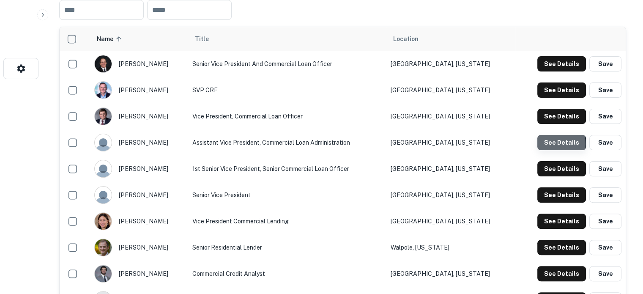
click at [553, 145] on button "See Details" at bounding box center [561, 142] width 49 height 15
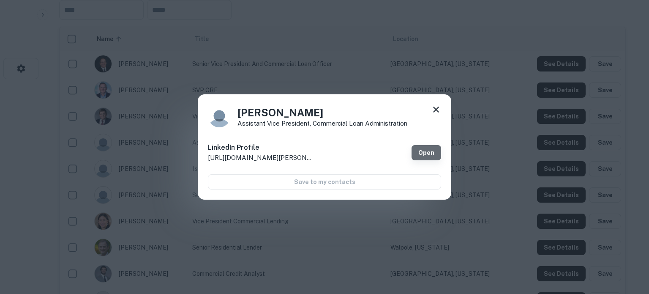
click at [418, 157] on link "Open" at bounding box center [427, 152] width 30 height 15
click at [436, 108] on icon at bounding box center [436, 109] width 10 height 10
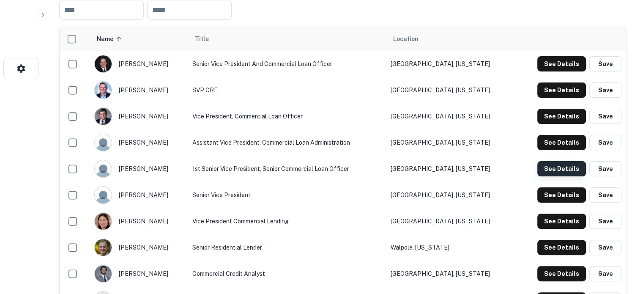
click at [558, 172] on button "See Details" at bounding box center [561, 168] width 49 height 15
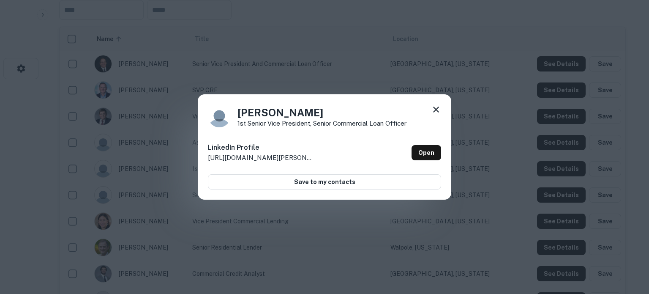
click at [449, 155] on div "Ed Sousa 1st Senior Vice President, Senior Commercial Loan Officer LinkedIn Pro…" at bounding box center [325, 147] width 254 height 106
click at [426, 154] on link "Open" at bounding box center [427, 152] width 30 height 15
click at [436, 108] on icon at bounding box center [436, 109] width 10 height 10
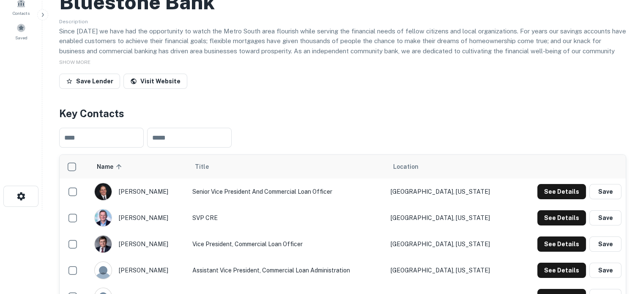
scroll to position [0, 0]
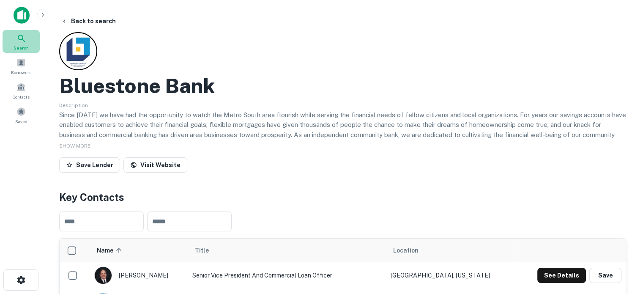
click at [13, 45] on div "Search" at bounding box center [21, 41] width 37 height 23
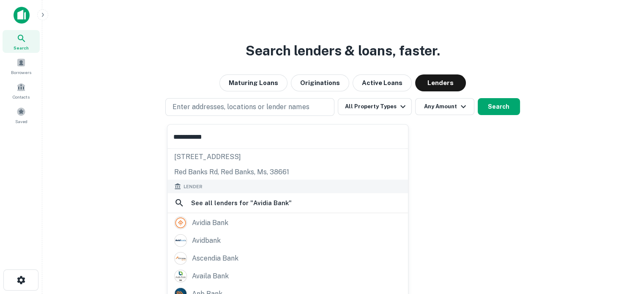
scroll to position [42, 0]
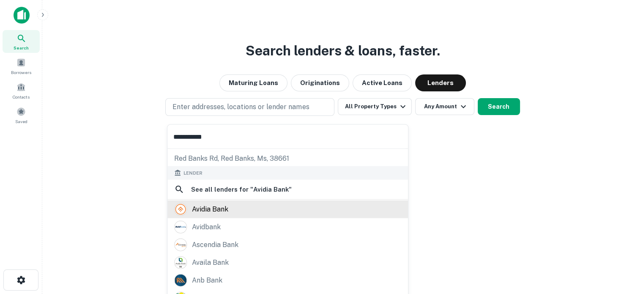
type input "**********"
click at [223, 208] on div "avidia bank" at bounding box center [210, 209] width 36 height 13
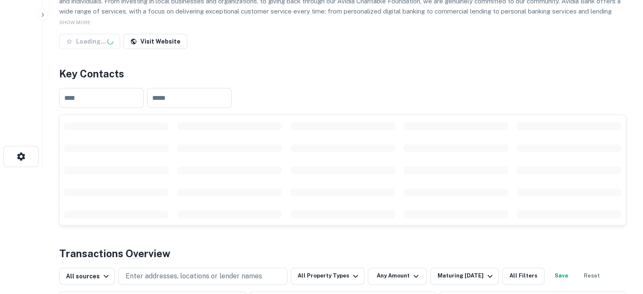
scroll to position [169, 0]
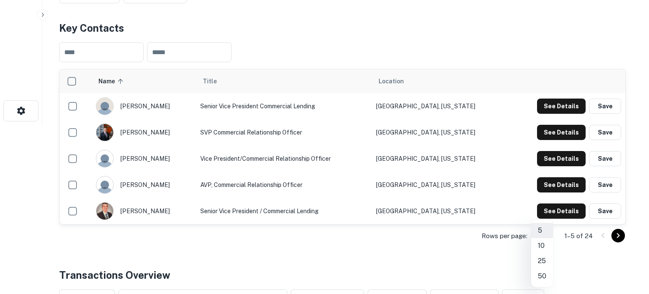
click at [541, 273] on li "50" at bounding box center [542, 275] width 22 height 15
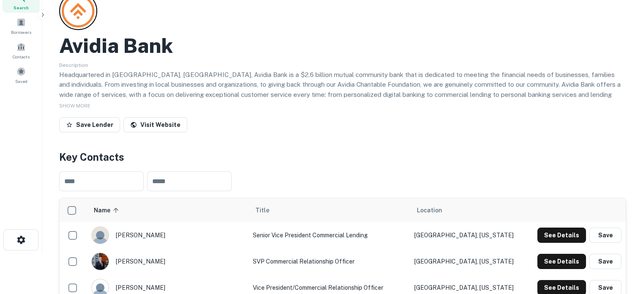
scroll to position [127, 0]
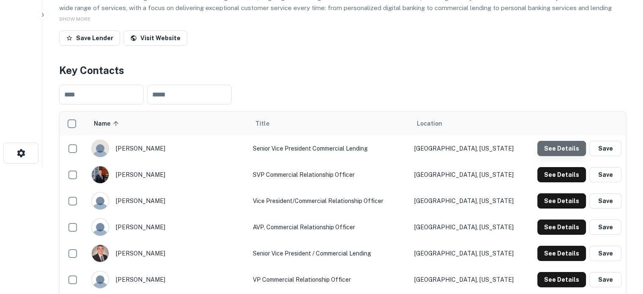
click at [556, 155] on button "See Details" at bounding box center [561, 148] width 49 height 15
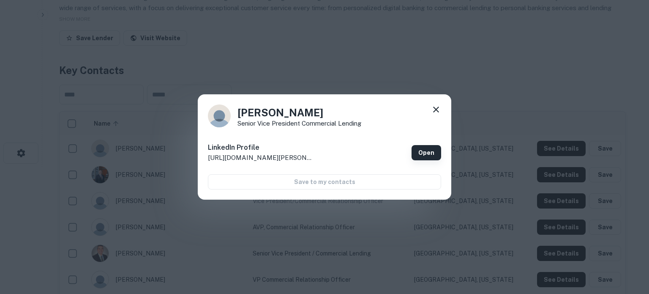
click at [419, 148] on link "Open" at bounding box center [427, 152] width 30 height 15
click at [441, 110] on icon at bounding box center [436, 109] width 10 height 10
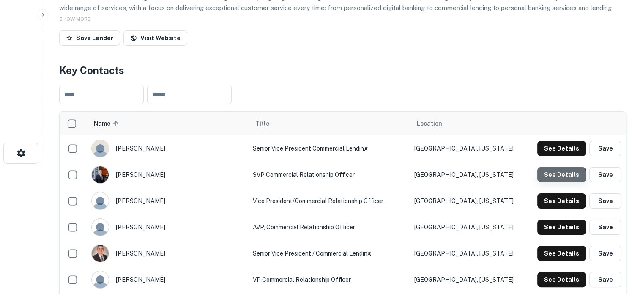
click at [546, 178] on button "See Details" at bounding box center [561, 174] width 49 height 15
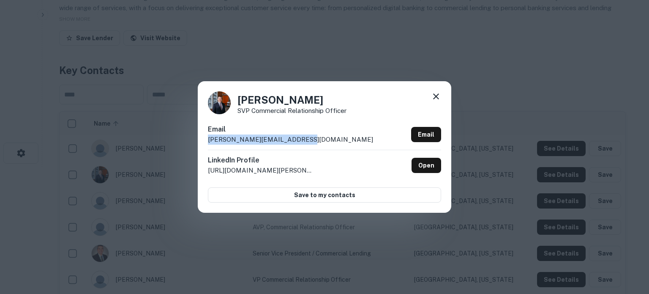
drag, startPoint x: 326, startPoint y: 141, endPoint x: 201, endPoint y: 142, distance: 124.7
click at [201, 142] on div "[PERSON_NAME] SVP Commercial Relationship Officer Email [PERSON_NAME][EMAIL_ADD…" at bounding box center [325, 146] width 254 height 131
copy p "[PERSON_NAME][EMAIL_ADDRESS][DOMAIN_NAME]"
click at [434, 100] on icon at bounding box center [436, 96] width 10 height 10
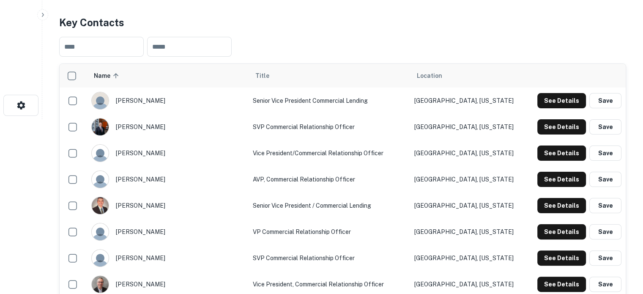
scroll to position [211, 0]
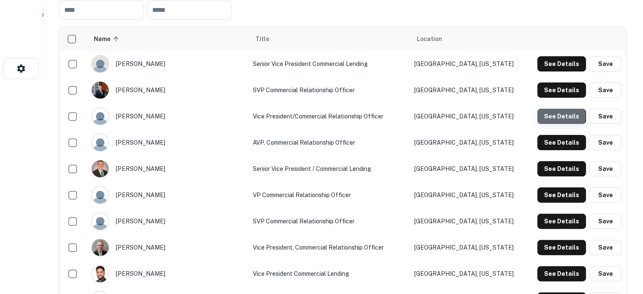
click at [554, 116] on button "See Details" at bounding box center [561, 116] width 49 height 15
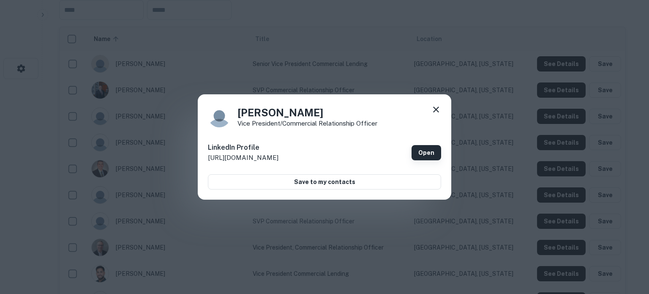
click at [421, 153] on link "Open" at bounding box center [427, 152] width 30 height 15
click at [438, 109] on icon at bounding box center [436, 109] width 10 height 10
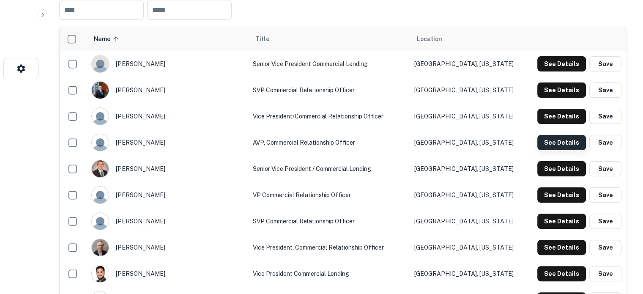
click at [556, 148] on button "See Details" at bounding box center [561, 142] width 49 height 15
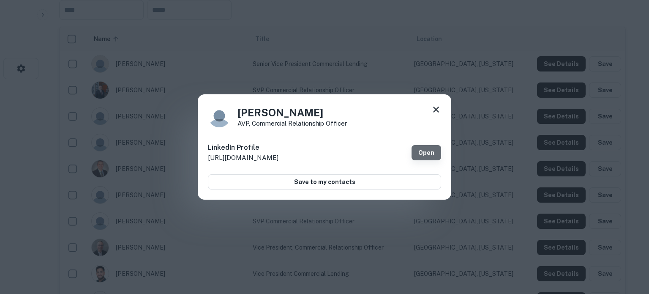
click at [424, 151] on link "Open" at bounding box center [427, 152] width 30 height 15
click at [436, 109] on icon at bounding box center [436, 110] width 6 height 6
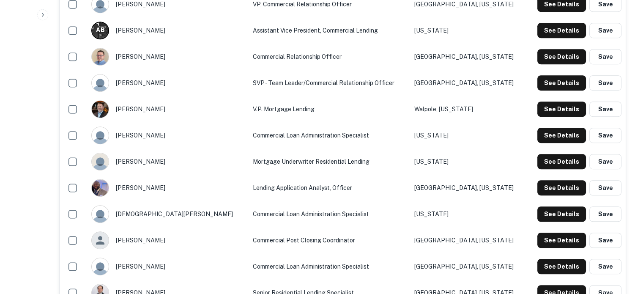
scroll to position [507, 0]
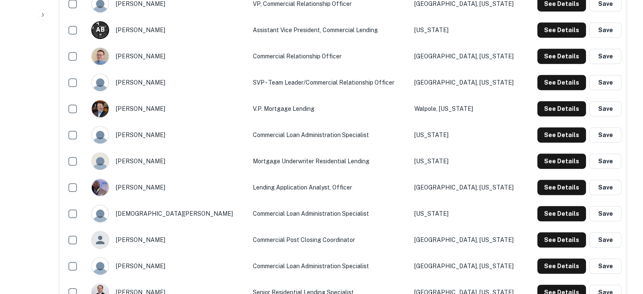
click at [535, 215] on div "See Details Save" at bounding box center [575, 213] width 91 height 15
click at [539, 214] on button "See Details" at bounding box center [561, 213] width 49 height 15
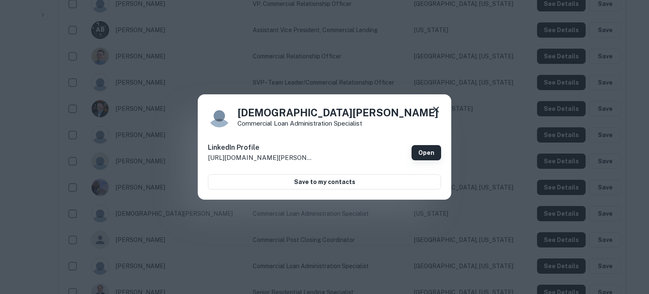
click at [431, 157] on link "Open" at bounding box center [427, 152] width 30 height 15
click at [436, 109] on icon at bounding box center [436, 110] width 6 height 6
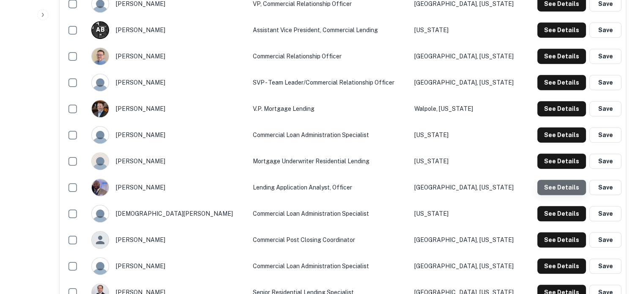
click at [563, 188] on button "See Details" at bounding box center [561, 187] width 49 height 15
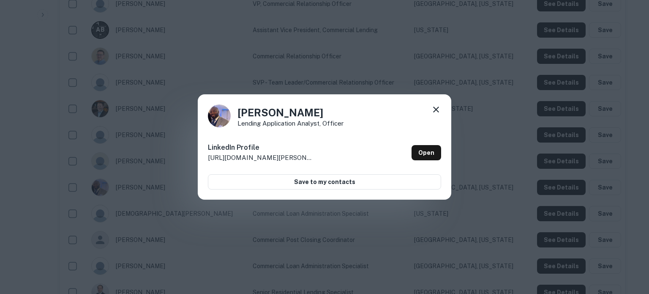
click at [437, 108] on icon at bounding box center [436, 109] width 10 height 10
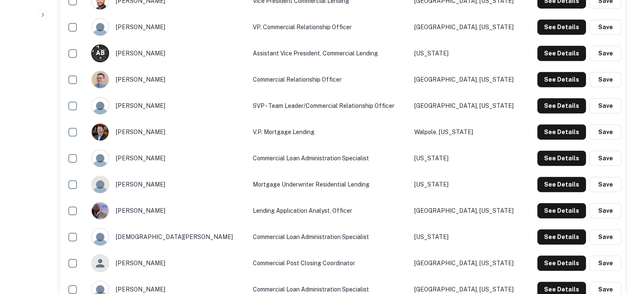
scroll to position [465, 0]
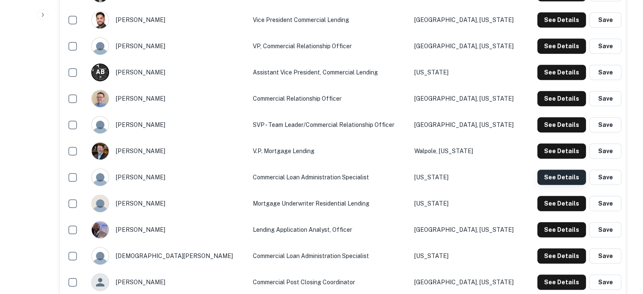
click at [569, 181] on button "See Details" at bounding box center [561, 177] width 49 height 15
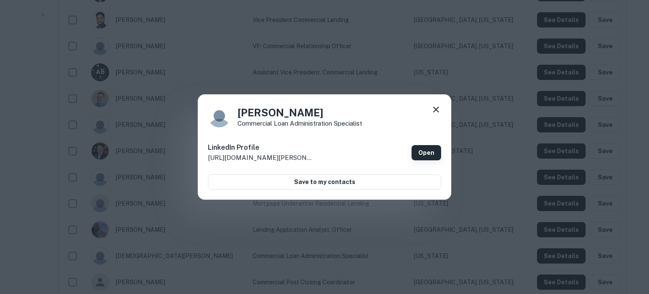
click at [425, 153] on link "Open" at bounding box center [427, 152] width 30 height 15
click at [437, 108] on icon at bounding box center [436, 110] width 6 height 6
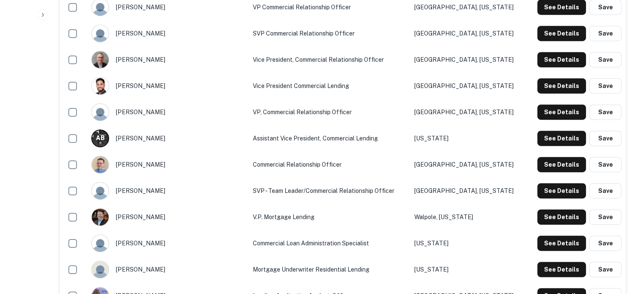
scroll to position [381, 0]
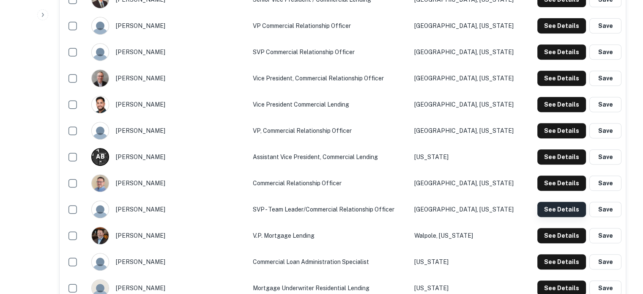
click at [544, 213] on button "See Details" at bounding box center [561, 209] width 49 height 15
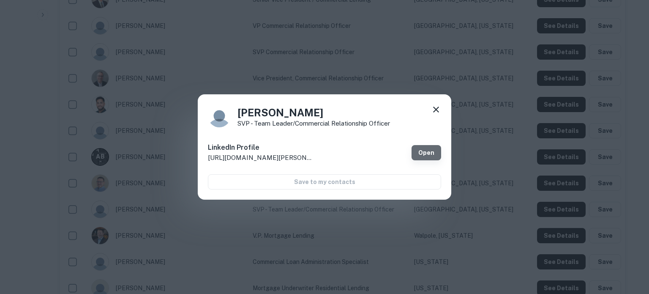
click at [426, 154] on link "Open" at bounding box center [427, 152] width 30 height 15
click at [432, 110] on icon at bounding box center [436, 109] width 10 height 10
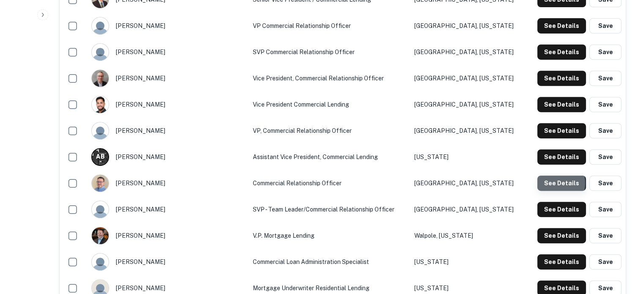
click at [554, 184] on button "See Details" at bounding box center [561, 182] width 49 height 15
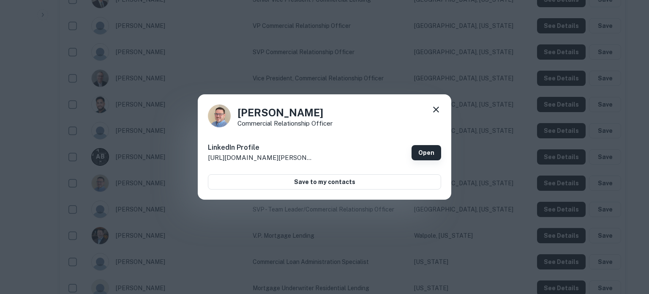
click at [431, 157] on link "Open" at bounding box center [427, 152] width 30 height 15
click at [439, 110] on icon at bounding box center [436, 109] width 10 height 10
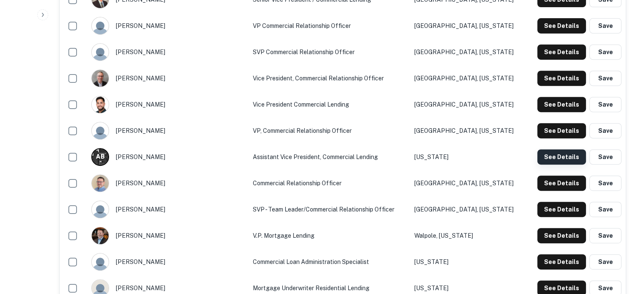
click at [563, 160] on button "See Details" at bounding box center [561, 156] width 49 height 15
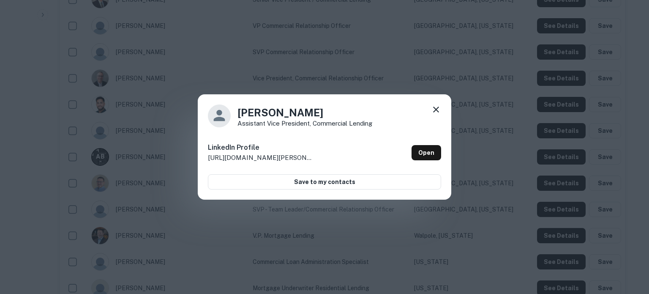
click at [413, 146] on div "LinkedIn Profile http://www.linkedin.com/in/andrea-blood-6988b84a Open" at bounding box center [324, 152] width 233 height 30
click at [425, 150] on link "Open" at bounding box center [427, 152] width 30 height 15
click at [434, 110] on icon at bounding box center [436, 109] width 10 height 10
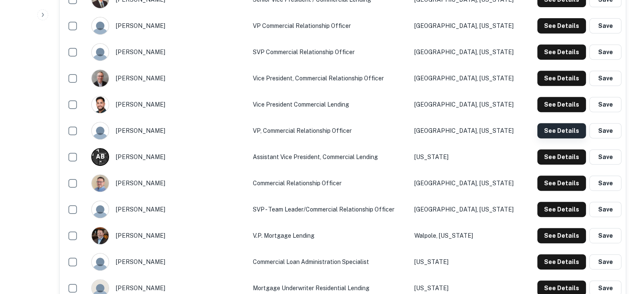
click at [563, 133] on button "See Details" at bounding box center [561, 130] width 49 height 15
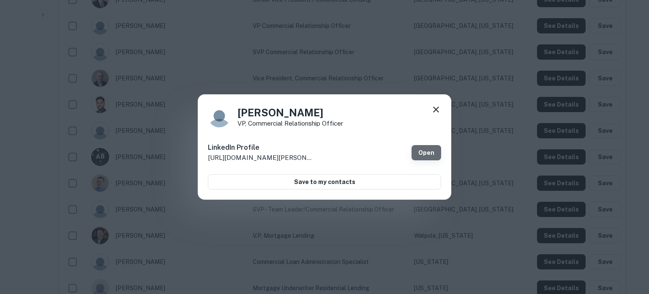
click at [419, 148] on link "Open" at bounding box center [427, 152] width 30 height 15
click at [434, 111] on icon at bounding box center [436, 109] width 10 height 10
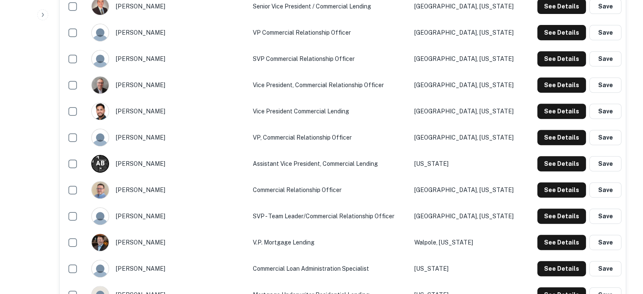
scroll to position [296, 0]
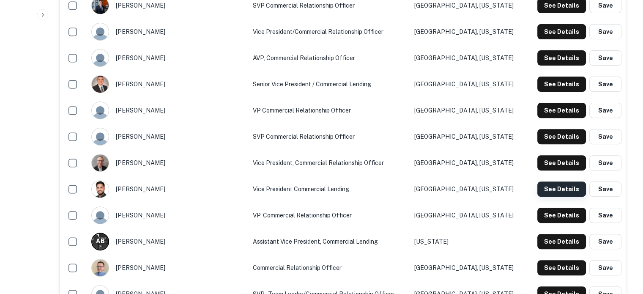
click at [556, 191] on button "See Details" at bounding box center [561, 188] width 49 height 15
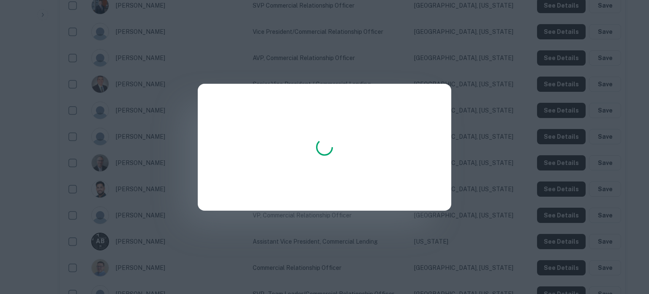
click at [5, 99] on div at bounding box center [324, 147] width 649 height 294
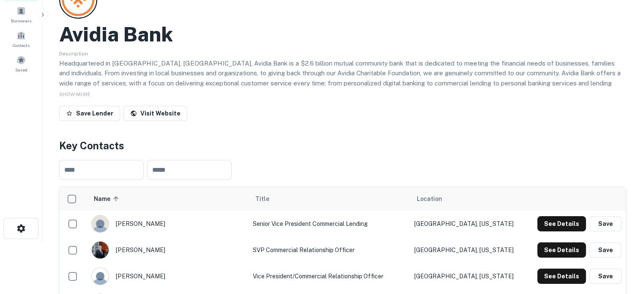
scroll to position [0, 0]
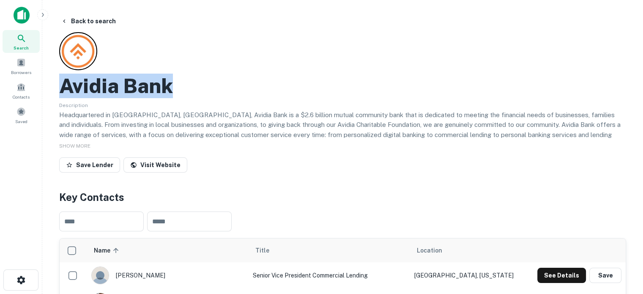
drag, startPoint x: 63, startPoint y: 86, endPoint x: 188, endPoint y: 82, distance: 125.6
click at [188, 82] on div "Avidia Bank" at bounding box center [342, 86] width 567 height 25
copy h2 "Avidia Bank"
click at [22, 42] on icon at bounding box center [21, 38] width 10 height 10
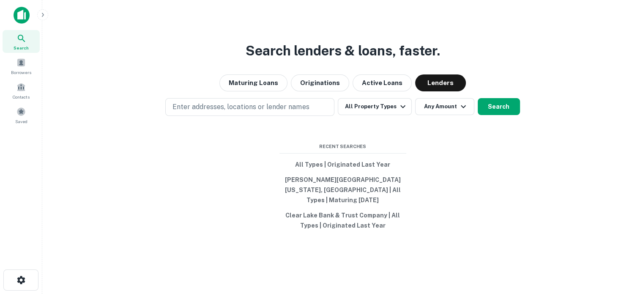
click at [463, 90] on div "Maturing Loans Originations Active Loans Lenders" at bounding box center [342, 82] width 587 height 17
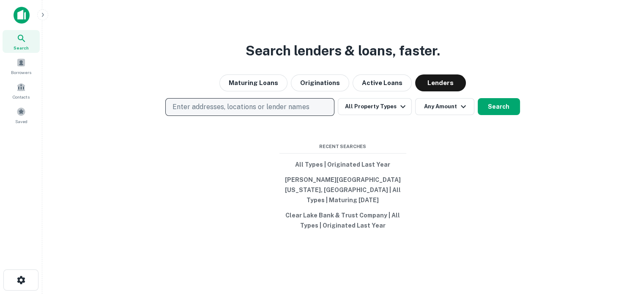
click at [235, 112] on p "Enter addresses, locations or lender names" at bounding box center [241, 107] width 137 height 10
type input "**********"
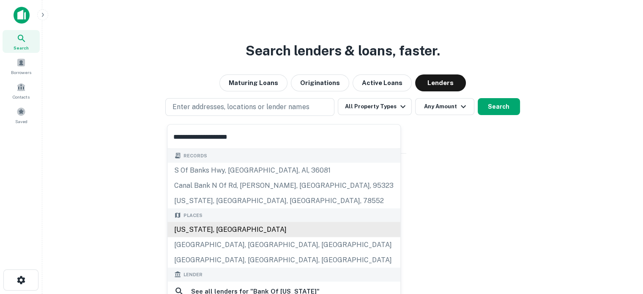
click at [230, 231] on div "[US_STATE], [GEOGRAPHIC_DATA]" at bounding box center [283, 229] width 233 height 15
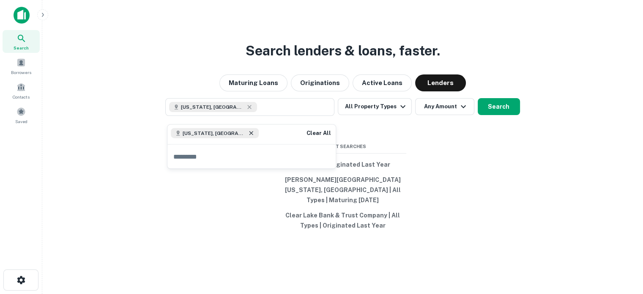
click at [248, 132] on icon at bounding box center [251, 133] width 7 height 7
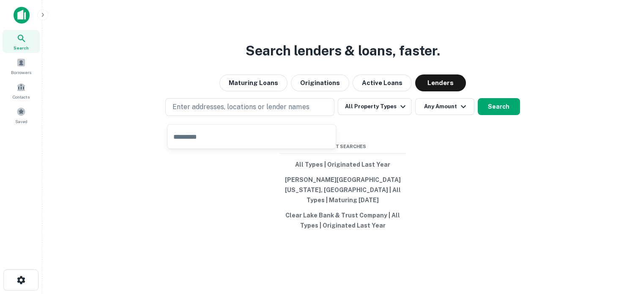
click at [252, 134] on input "text" at bounding box center [251, 137] width 168 height 24
paste input "**********"
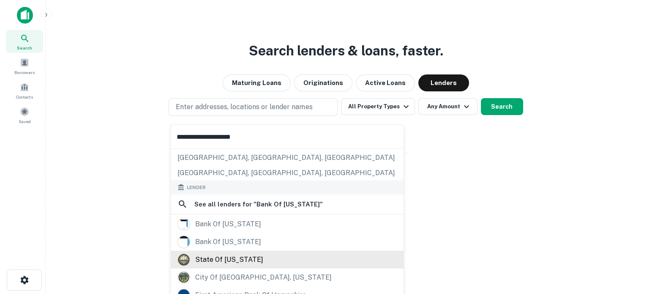
scroll to position [119, 0]
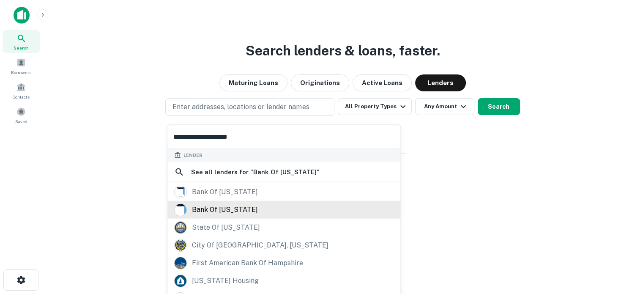
type input "**********"
click at [231, 209] on div "bank of [US_STATE]" at bounding box center [225, 209] width 66 height 13
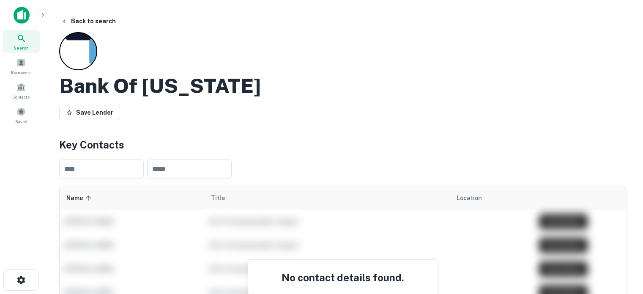
click at [23, 36] on icon at bounding box center [21, 38] width 10 height 10
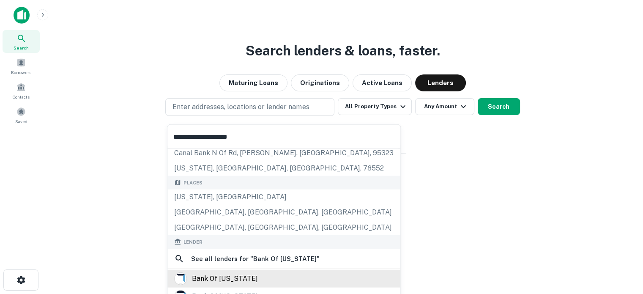
scroll to position [85, 0]
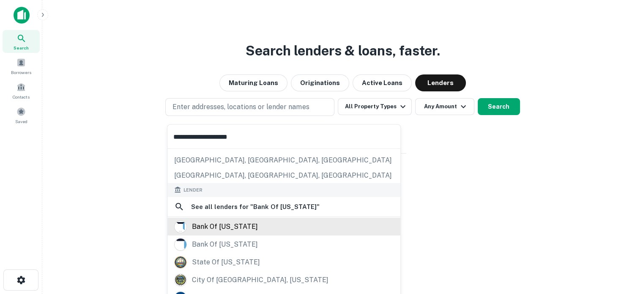
type input "**********"
click at [250, 226] on div "bank of [US_STATE]" at bounding box center [225, 226] width 66 height 13
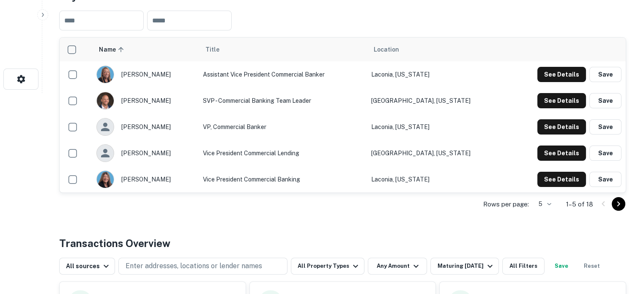
scroll to position [211, 0]
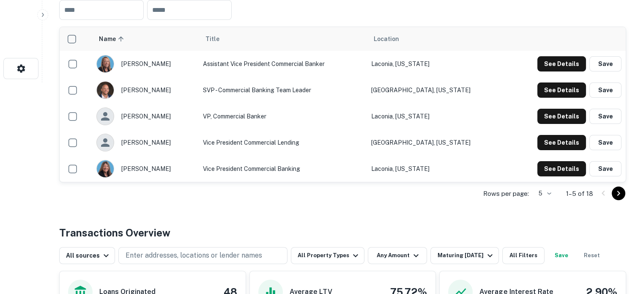
click at [555, 195] on div "Rows per page: 5 * 1–5 of 18" at bounding box center [342, 193] width 567 height 23
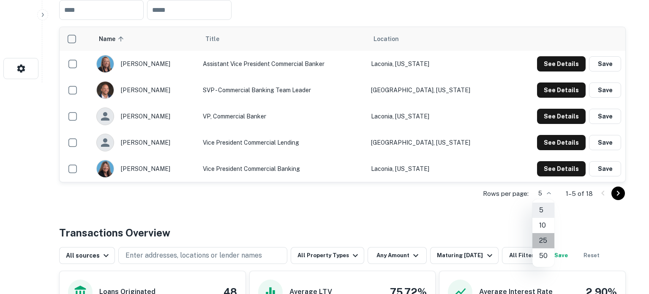
click at [545, 236] on li "25" at bounding box center [544, 240] width 22 height 15
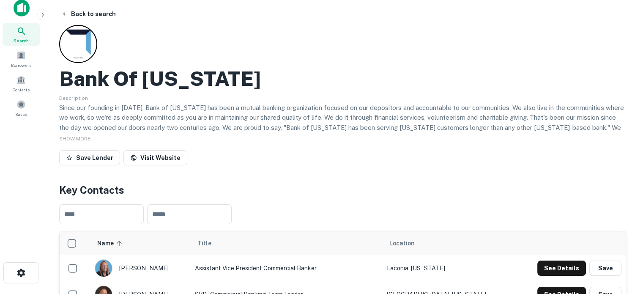
scroll to position [0, 0]
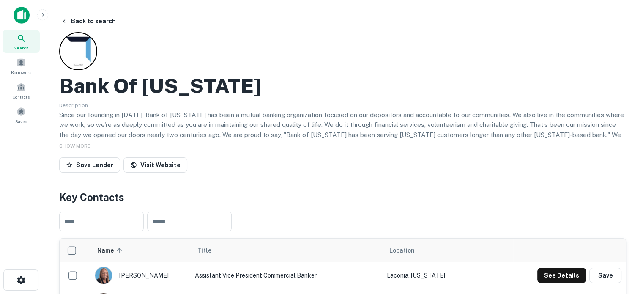
drag, startPoint x: 134, startPoint y: 79, endPoint x: 332, endPoint y: 79, distance: 197.5
copy h2 "Bank Of [US_STATE]"
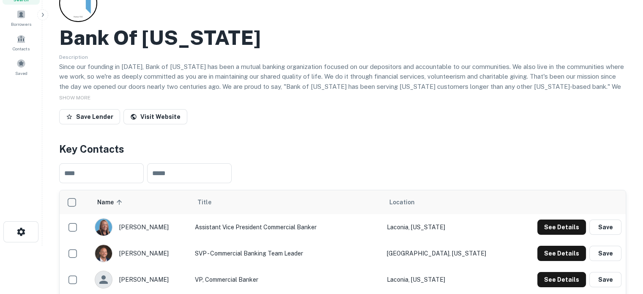
scroll to position [85, 0]
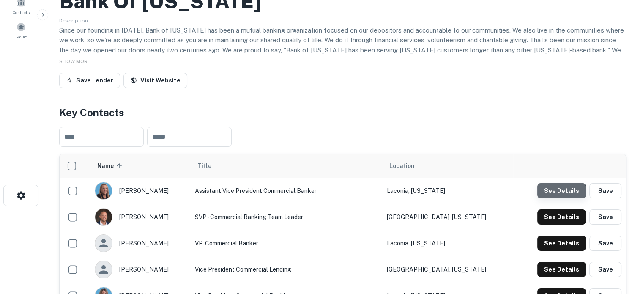
click at [551, 195] on button "See Details" at bounding box center [561, 190] width 49 height 15
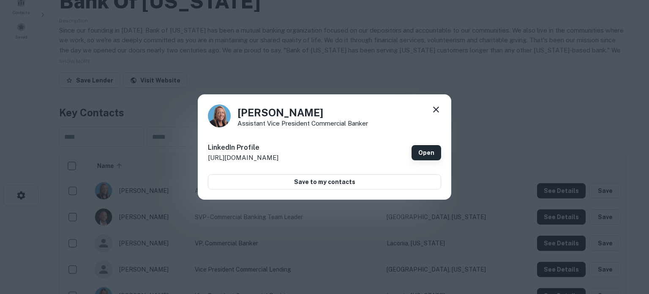
click at [426, 153] on link "Open" at bounding box center [427, 152] width 30 height 15
click at [438, 111] on icon at bounding box center [436, 110] width 6 height 6
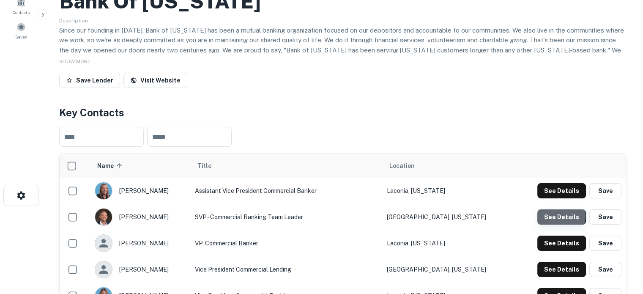
click at [551, 215] on button "See Details" at bounding box center [561, 216] width 49 height 15
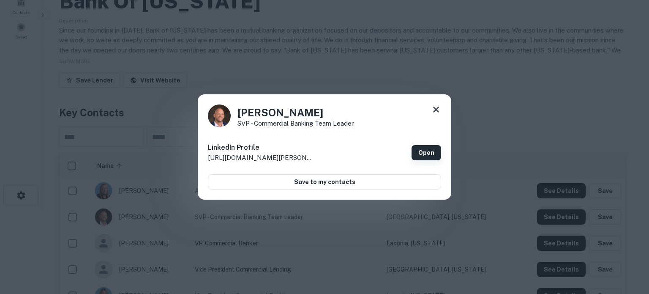
click at [441, 157] on link "Open" at bounding box center [427, 152] width 30 height 15
click at [438, 109] on icon at bounding box center [436, 109] width 10 height 10
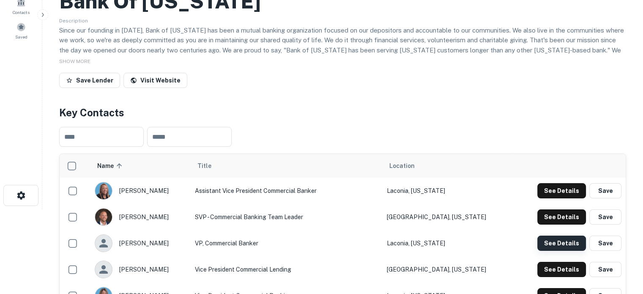
click at [565, 246] on button "See Details" at bounding box center [561, 243] width 49 height 15
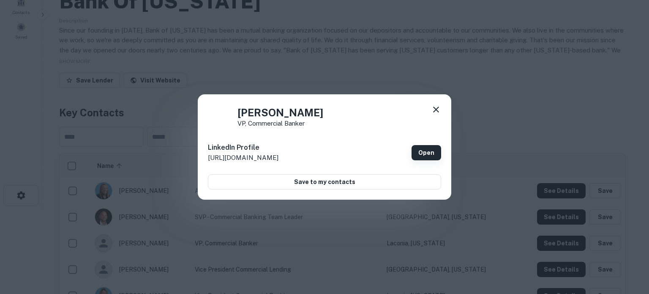
click at [419, 149] on link "Open" at bounding box center [427, 152] width 30 height 15
click at [436, 107] on icon at bounding box center [436, 109] width 10 height 10
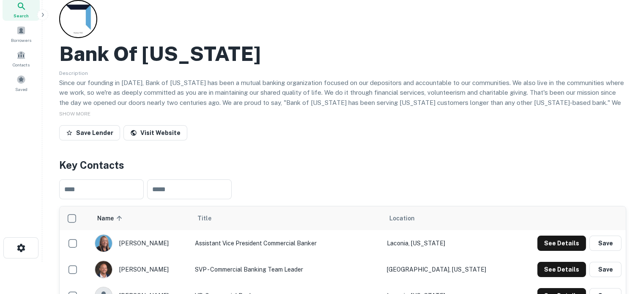
scroll to position [0, 0]
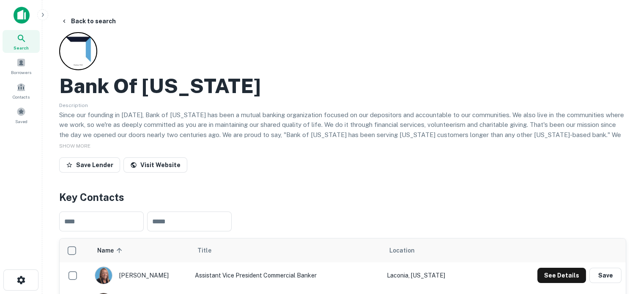
click at [29, 42] on div "Search" at bounding box center [21, 41] width 37 height 23
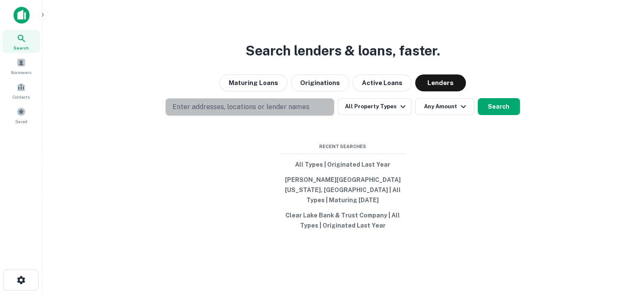
click at [283, 111] on p "Enter addresses, locations or lender names" at bounding box center [241, 107] width 137 height 10
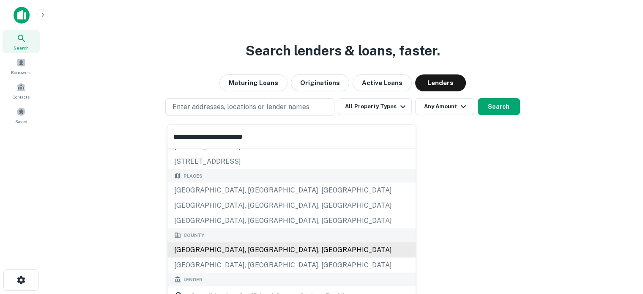
scroll to position [85, 0]
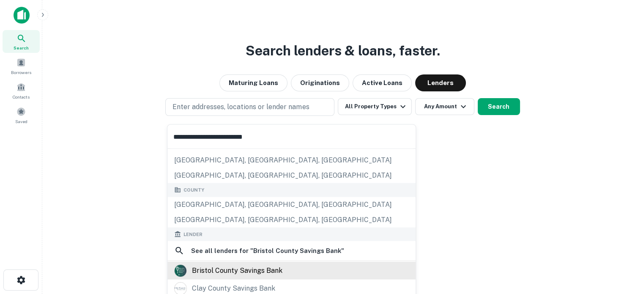
type input "**********"
click at [258, 271] on div "bristol county savings bank" at bounding box center [237, 270] width 90 height 13
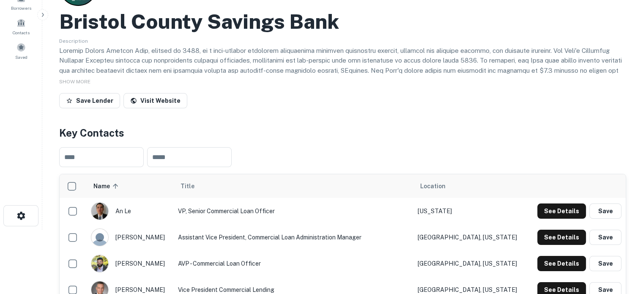
scroll to position [169, 0]
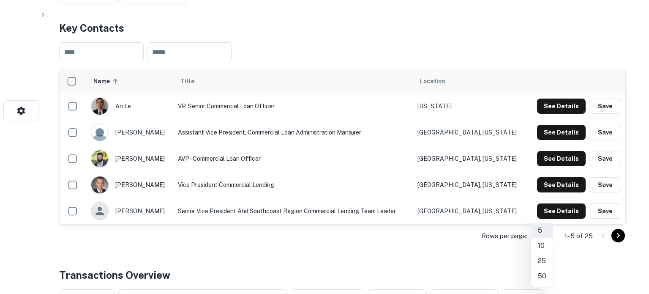
click at [539, 262] on li "25" at bounding box center [542, 260] width 22 height 15
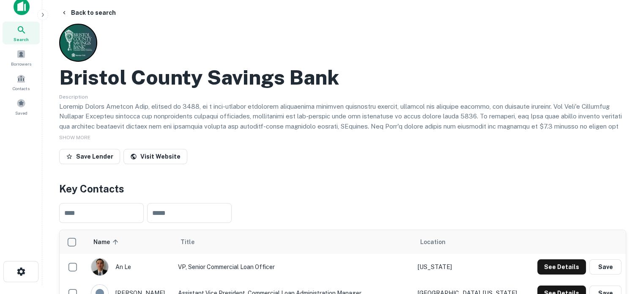
scroll to position [0, 0]
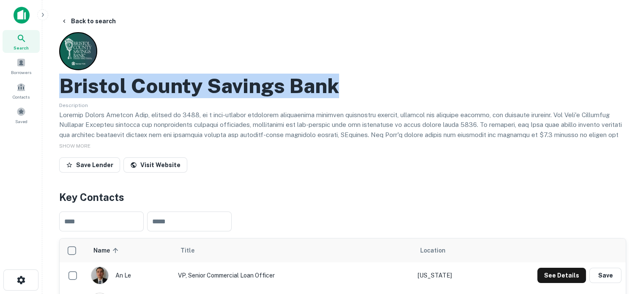
drag, startPoint x: 55, startPoint y: 88, endPoint x: 361, endPoint y: 75, distance: 305.5
copy h2 "Bristol County Savings Bank"
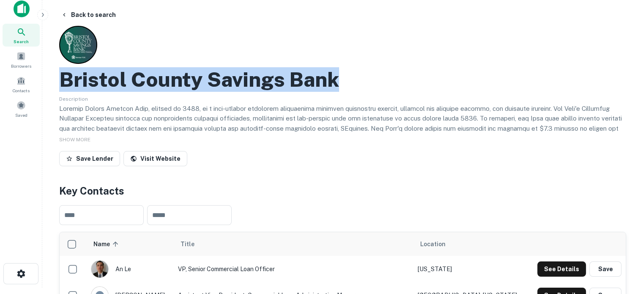
scroll to position [85, 0]
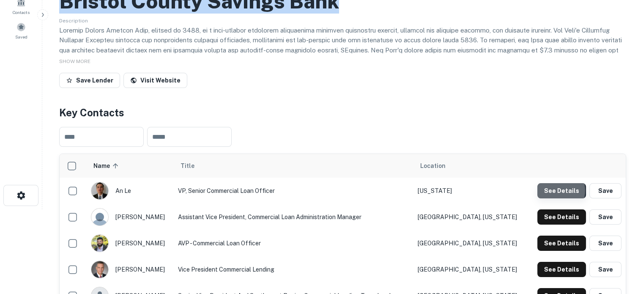
click at [555, 191] on button "See Details" at bounding box center [561, 190] width 49 height 15
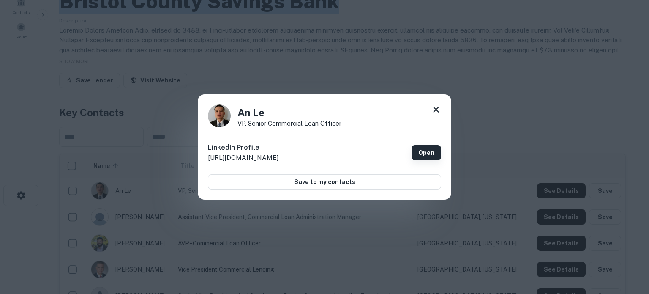
click at [423, 150] on link "Open" at bounding box center [427, 152] width 30 height 15
click at [436, 111] on icon at bounding box center [436, 109] width 10 height 10
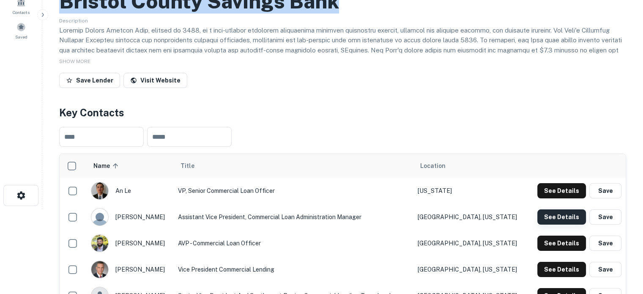
click at [558, 218] on button "See Details" at bounding box center [561, 216] width 49 height 15
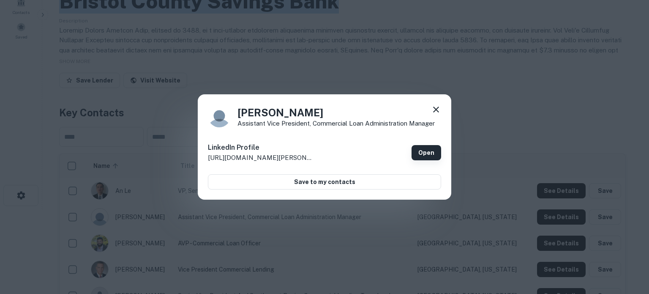
click at [426, 153] on link "Open" at bounding box center [427, 152] width 30 height 15
click at [433, 109] on icon at bounding box center [436, 109] width 10 height 10
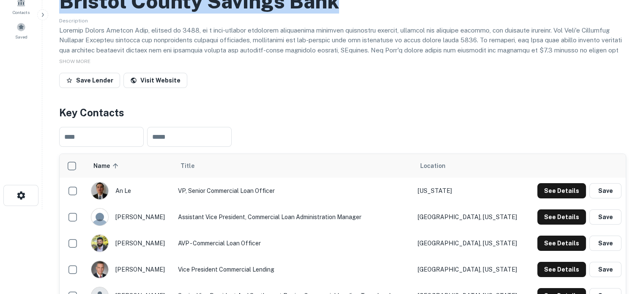
scroll to position [0, 0]
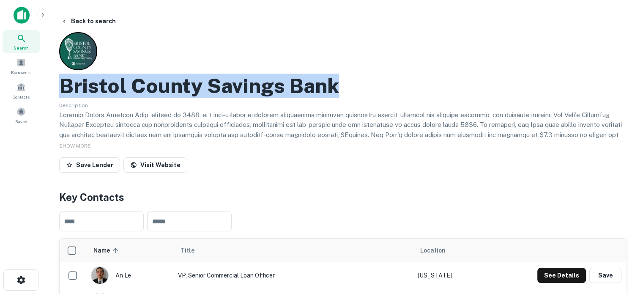
click at [28, 42] on div "Search" at bounding box center [21, 41] width 37 height 23
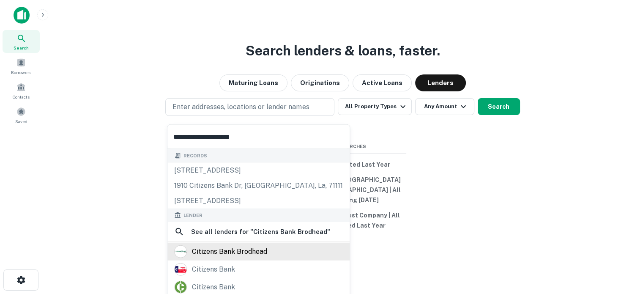
type input "**********"
click at [255, 251] on div "citizens bank brodhead" at bounding box center [229, 251] width 75 height 13
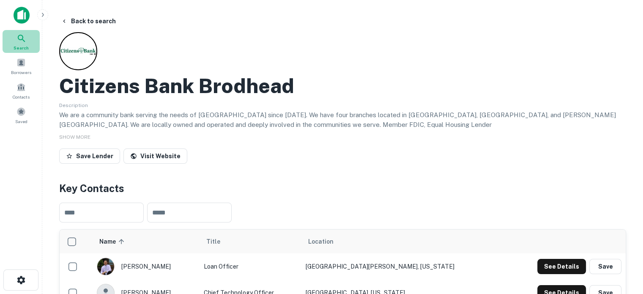
click at [25, 40] on icon at bounding box center [21, 38] width 10 height 10
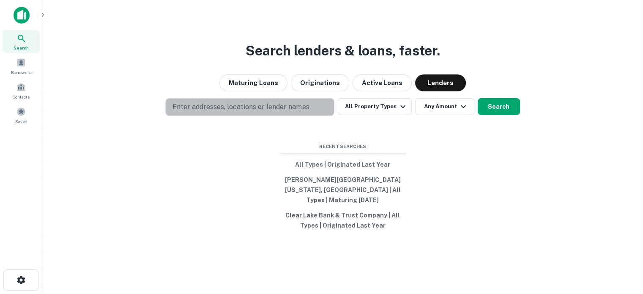
click at [299, 110] on p "Enter addresses, locations or lender names" at bounding box center [241, 107] width 137 height 10
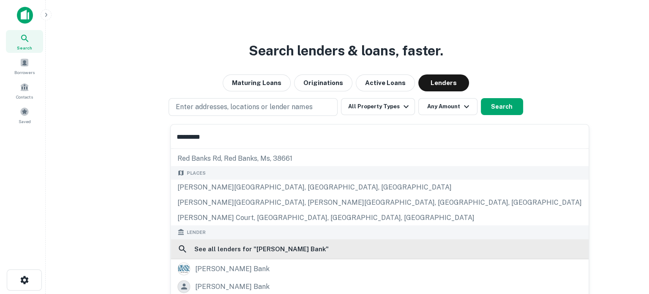
scroll to position [119, 0]
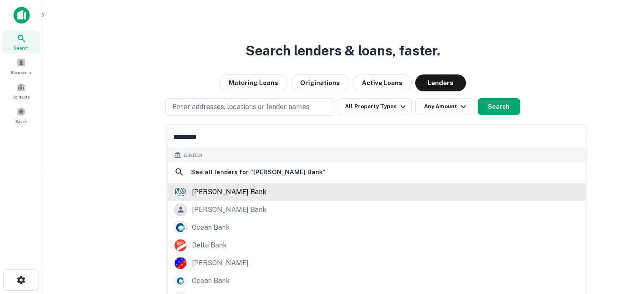
type input "*********"
click at [244, 194] on div "[PERSON_NAME] bank" at bounding box center [376, 191] width 405 height 13
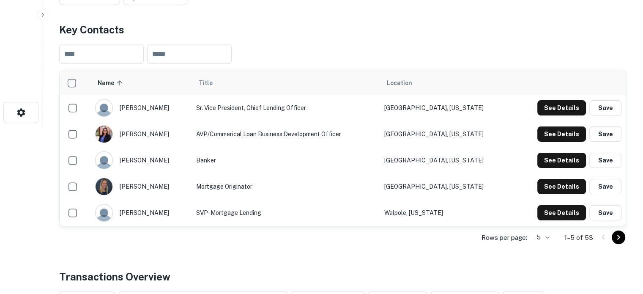
scroll to position [169, 0]
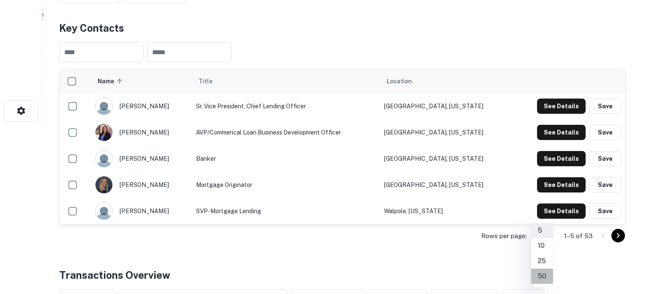
click at [542, 273] on li "50" at bounding box center [542, 275] width 22 height 15
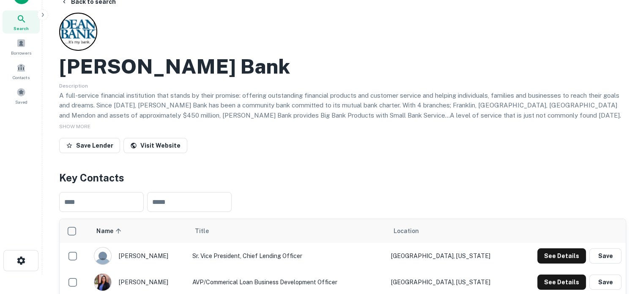
scroll to position [0, 0]
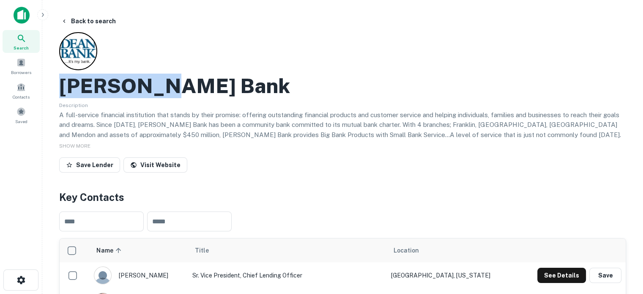
drag, startPoint x: 54, startPoint y: 85, endPoint x: 184, endPoint y: 81, distance: 130.3
copy h2 "[PERSON_NAME] Bank"
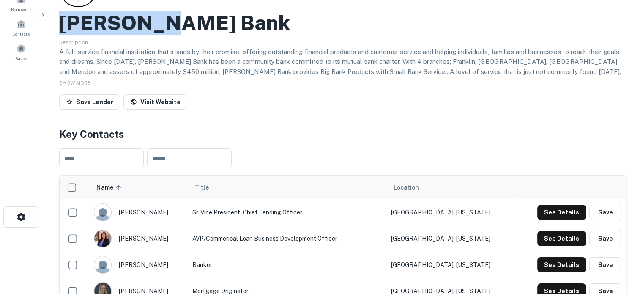
scroll to position [127, 0]
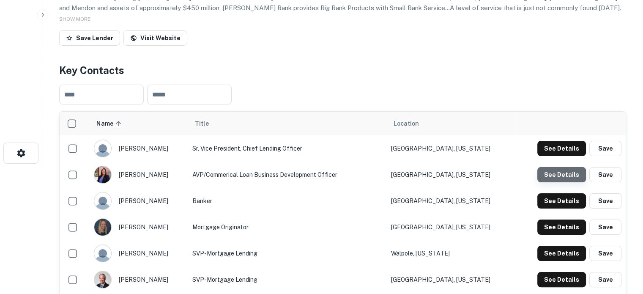
click at [564, 171] on button "See Details" at bounding box center [561, 174] width 49 height 15
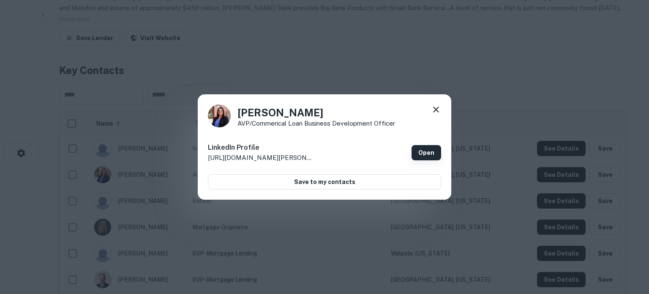
click at [435, 156] on link "Open" at bounding box center [427, 152] width 30 height 15
click at [438, 110] on icon at bounding box center [436, 109] width 10 height 10
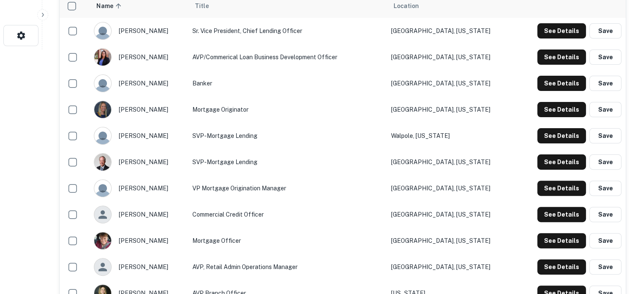
scroll to position [254, 0]
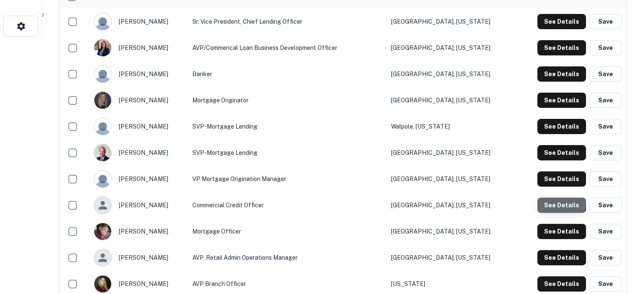
click at [558, 204] on button "See Details" at bounding box center [561, 204] width 49 height 15
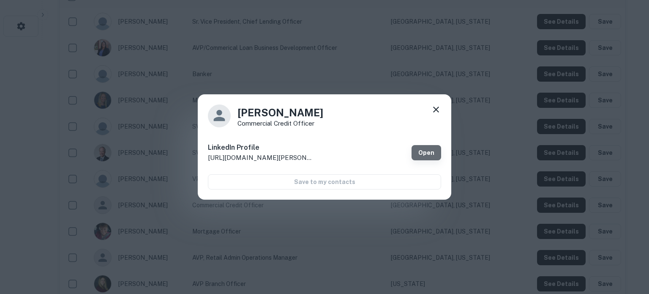
click at [425, 152] on link "Open" at bounding box center [427, 152] width 30 height 15
click at [434, 110] on icon at bounding box center [436, 109] width 10 height 10
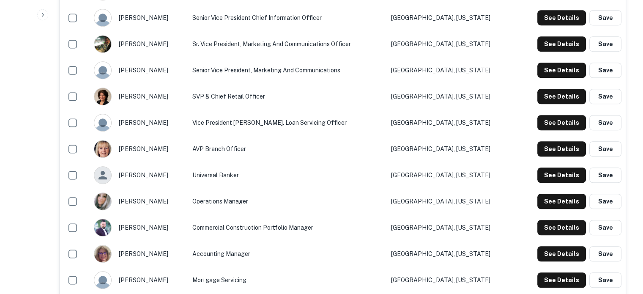
scroll to position [634, 0]
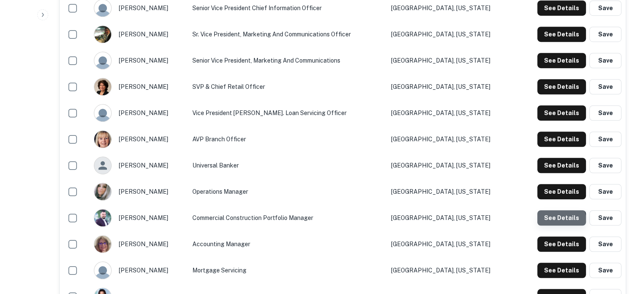
click at [559, 221] on button "See Details" at bounding box center [561, 217] width 49 height 15
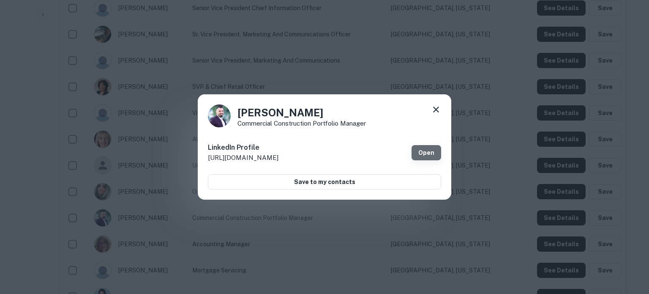
click at [421, 153] on link "Open" at bounding box center [427, 152] width 30 height 15
click at [436, 106] on icon at bounding box center [436, 109] width 10 height 10
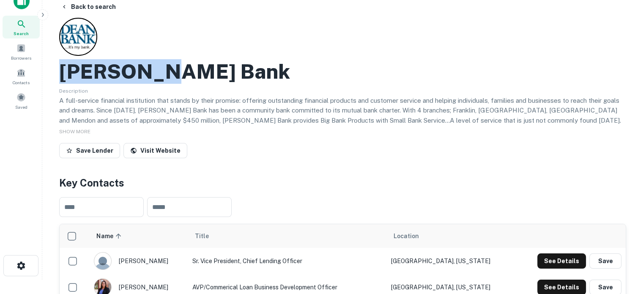
scroll to position [0, 0]
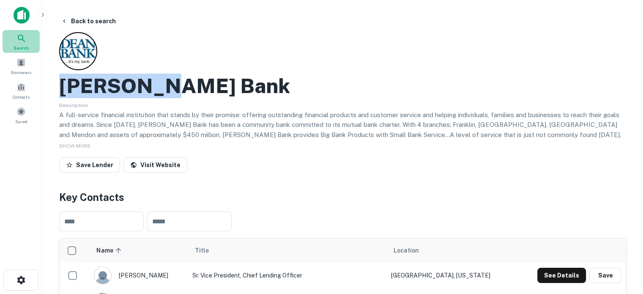
click at [17, 41] on icon at bounding box center [21, 38] width 10 height 10
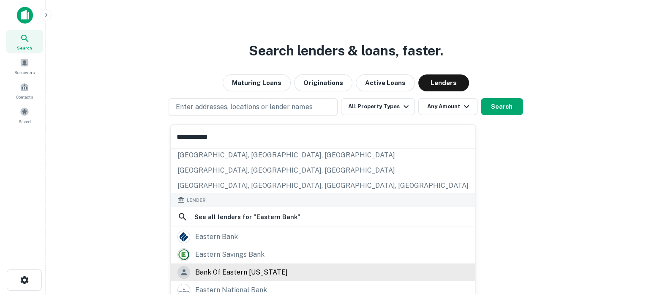
scroll to position [85, 0]
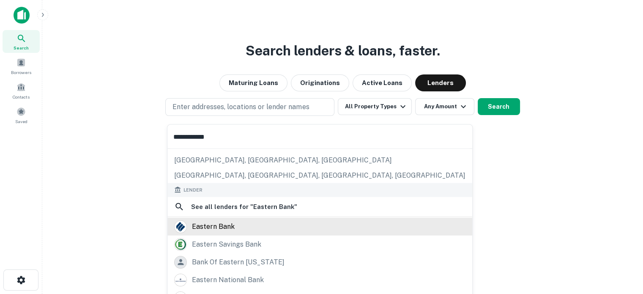
type input "**********"
click at [249, 225] on div "eastern bank" at bounding box center [319, 226] width 291 height 13
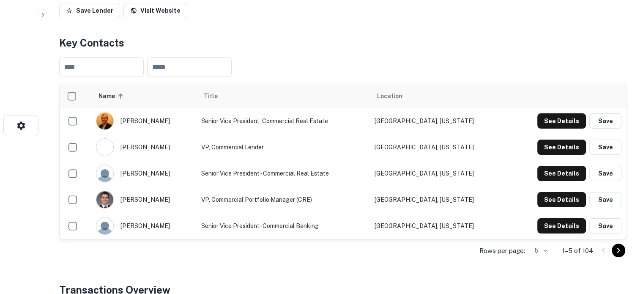
scroll to position [211, 0]
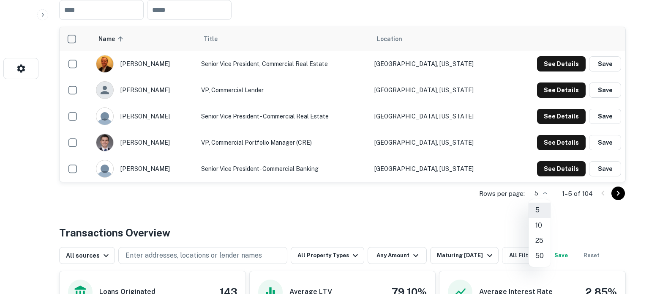
click at [540, 238] on li "25" at bounding box center [540, 240] width 22 height 15
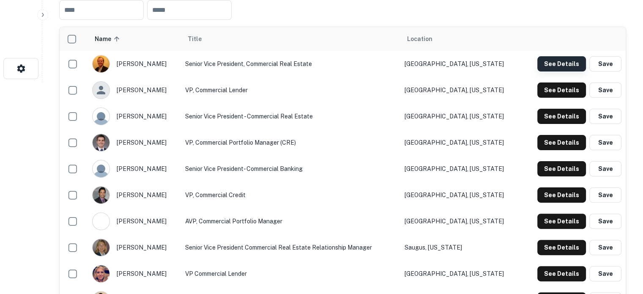
click at [552, 63] on button "See Details" at bounding box center [561, 63] width 49 height 15
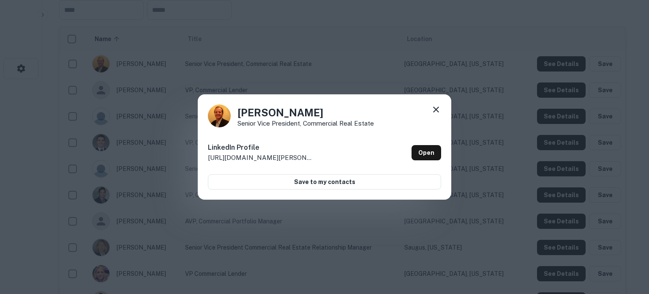
click at [441, 110] on icon at bounding box center [436, 109] width 10 height 10
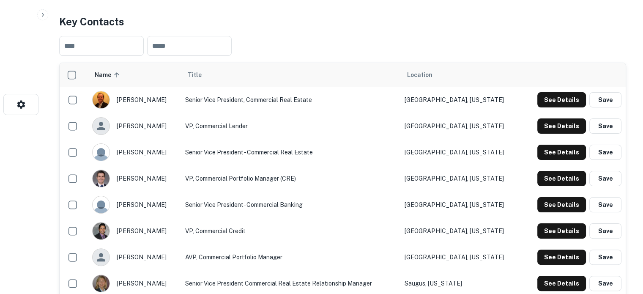
scroll to position [127, 0]
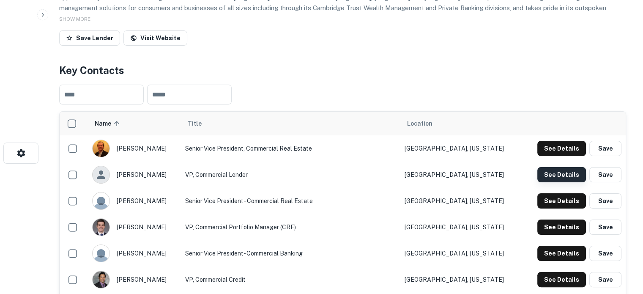
click at [556, 174] on button "See Details" at bounding box center [561, 174] width 49 height 15
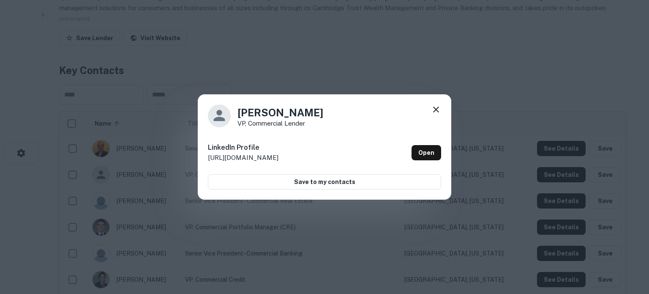
click at [435, 110] on icon at bounding box center [436, 109] width 10 height 10
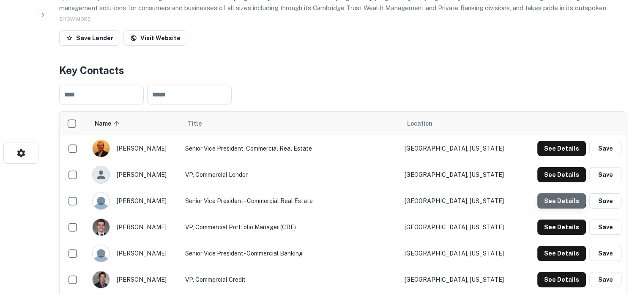
click at [554, 196] on button "See Details" at bounding box center [561, 200] width 49 height 15
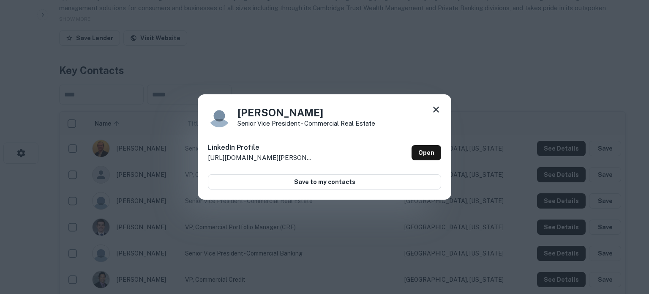
click at [436, 109] on icon at bounding box center [436, 109] width 10 height 10
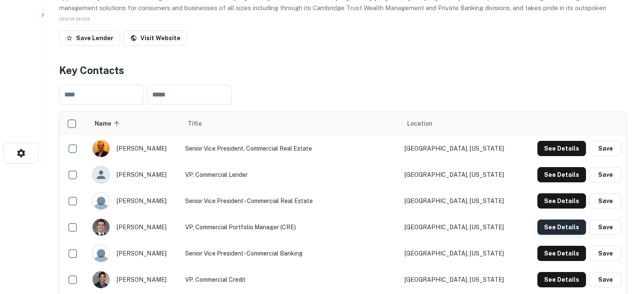
click at [542, 227] on button "See Details" at bounding box center [561, 226] width 49 height 15
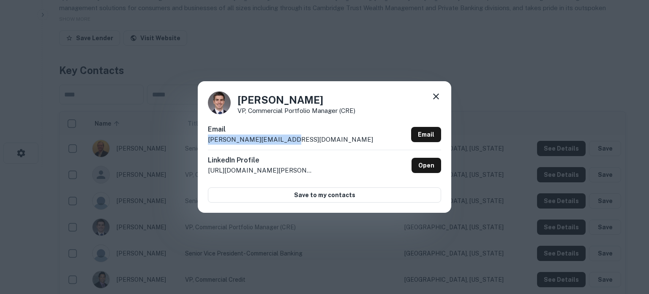
drag, startPoint x: 303, startPoint y: 140, endPoint x: 206, endPoint y: 143, distance: 96.9
click at [206, 143] on div "[PERSON_NAME] VP, Commercial Portfolio Manager (CRE) Email [PERSON_NAME][EMAIL_…" at bounding box center [325, 146] width 254 height 131
copy p "[PERSON_NAME][EMAIL_ADDRESS][DOMAIN_NAME]"
click at [435, 96] on icon at bounding box center [436, 96] width 10 height 10
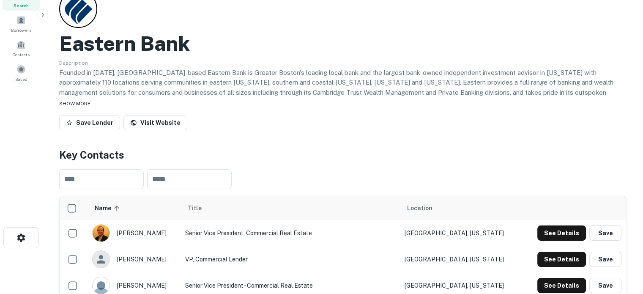
scroll to position [42, 0]
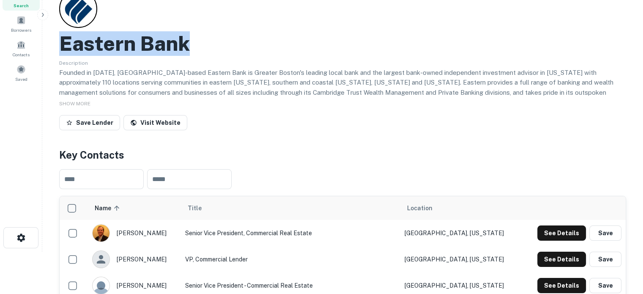
drag, startPoint x: 59, startPoint y: 44, endPoint x: 227, endPoint y: 46, distance: 167.9
copy h2 "Eastern Bank"
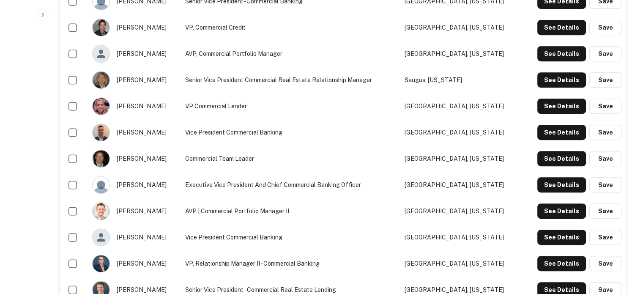
scroll to position [423, 0]
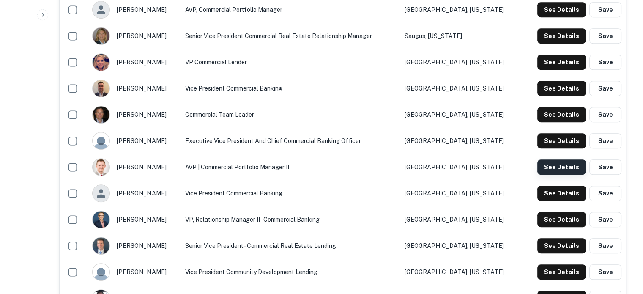
click at [563, 172] on button "See Details" at bounding box center [561, 166] width 49 height 15
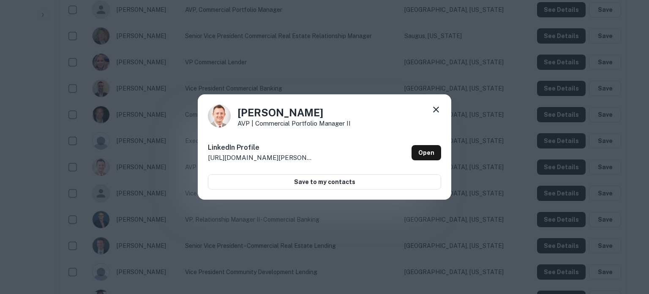
click at [435, 110] on icon at bounding box center [436, 109] width 10 height 10
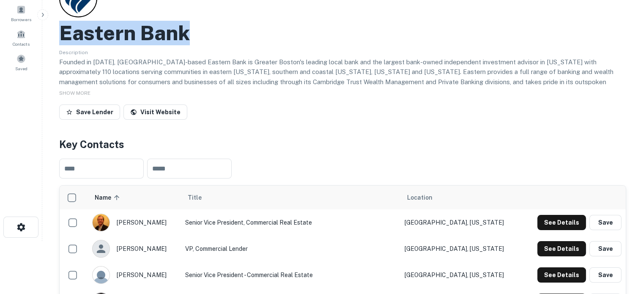
scroll to position [0, 0]
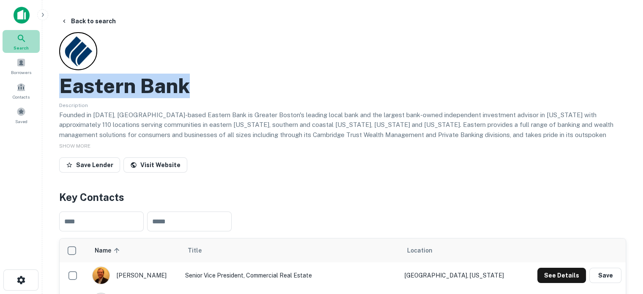
click at [26, 41] on icon at bounding box center [21, 38] width 10 height 10
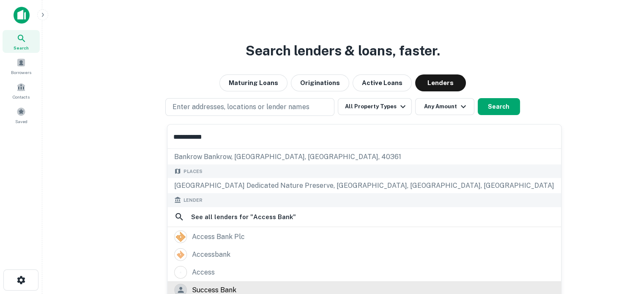
scroll to position [42, 0]
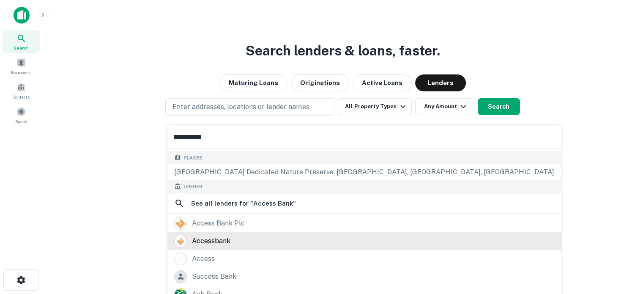
type input "**********"
click at [223, 241] on div "accessbank" at bounding box center [211, 240] width 38 height 13
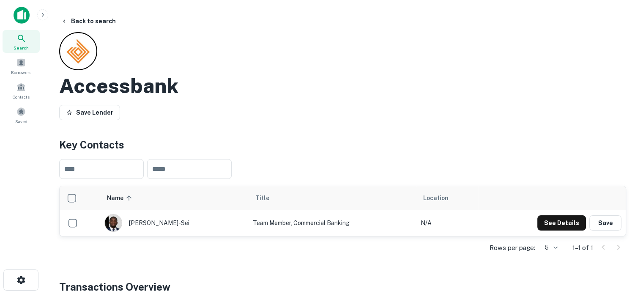
scroll to position [85, 0]
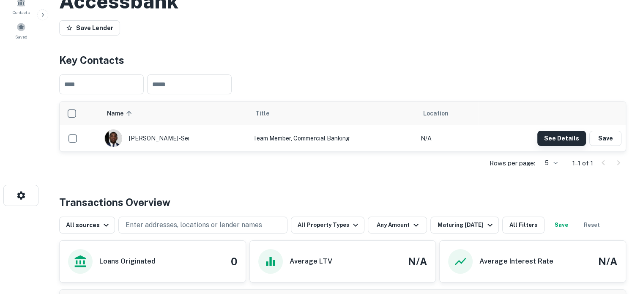
click at [541, 141] on button "See Details" at bounding box center [561, 138] width 49 height 15
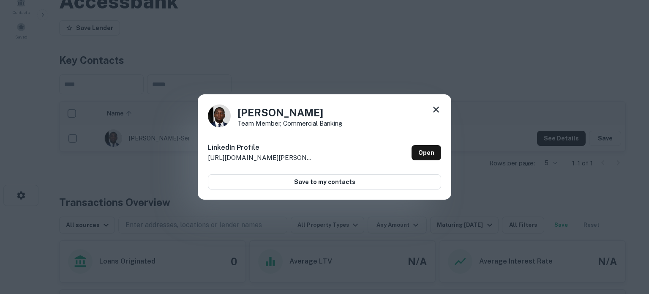
drag, startPoint x: 239, startPoint y: 114, endPoint x: 348, endPoint y: 111, distance: 109.6
click at [348, 111] on div "[PERSON_NAME]-Sei Team Member, Commercial Banking" at bounding box center [324, 115] width 233 height 23
copy h4 "[PERSON_NAME]"
click at [423, 152] on link "Open" at bounding box center [427, 152] width 30 height 15
drag, startPoint x: 237, startPoint y: 123, endPoint x: 356, endPoint y: 123, distance: 119.7
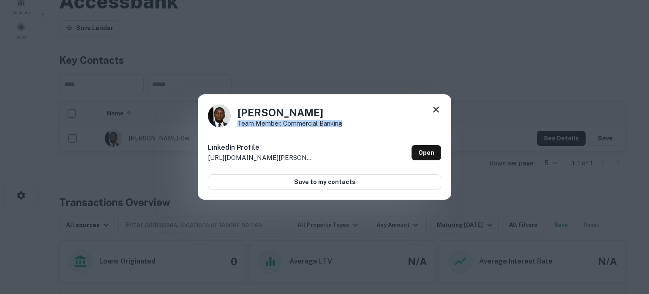
click at [356, 123] on div "[PERSON_NAME]-Sei Team Member, Commercial Banking" at bounding box center [324, 115] width 233 height 23
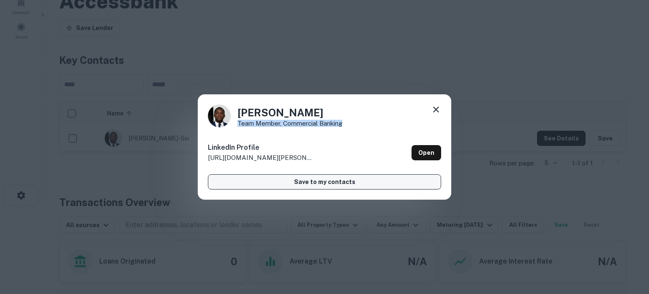
copy p "Team Member, Commercial Banking"
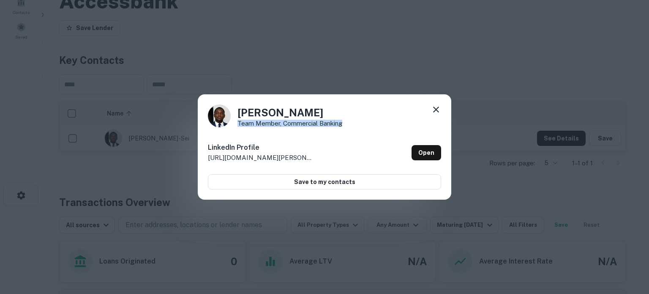
click at [435, 111] on icon at bounding box center [436, 110] width 6 height 6
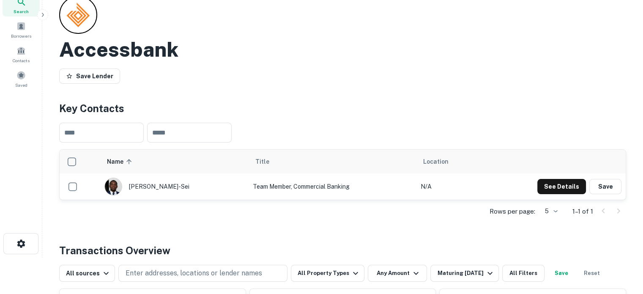
scroll to position [0, 0]
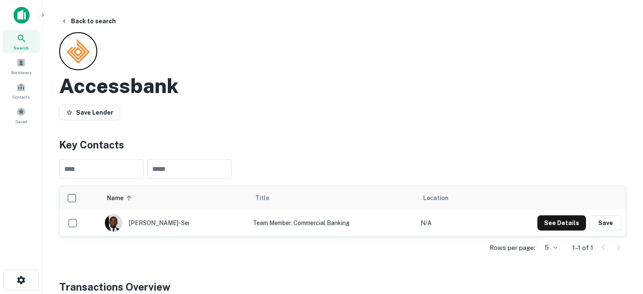
click at [193, 109] on div "Save Lender" at bounding box center [342, 114] width 567 height 19
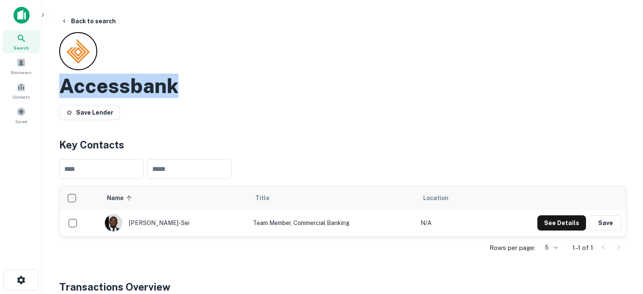
drag, startPoint x: 52, startPoint y: 86, endPoint x: 184, endPoint y: 83, distance: 132.0
copy h2 "Accessbank"
click at [29, 41] on div "Search" at bounding box center [21, 41] width 37 height 23
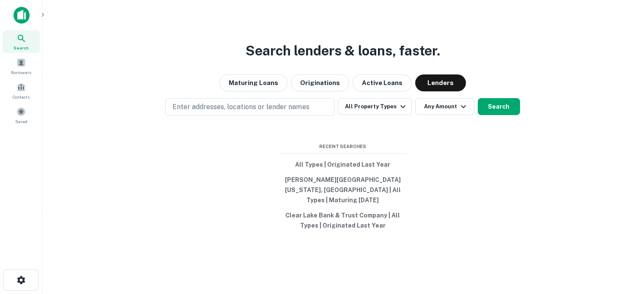
click at [272, 116] on button "Enter addresses, locations or lender names" at bounding box center [249, 107] width 169 height 18
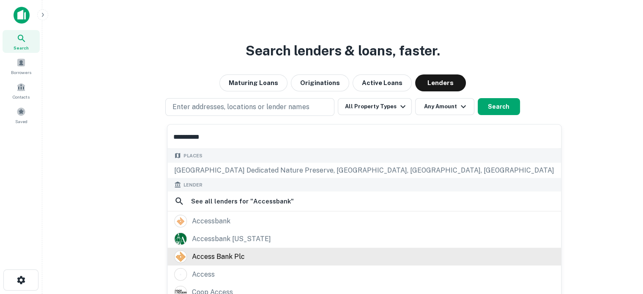
type input "**********"
click at [215, 250] on div "access bank plc" at bounding box center [218, 256] width 53 height 13
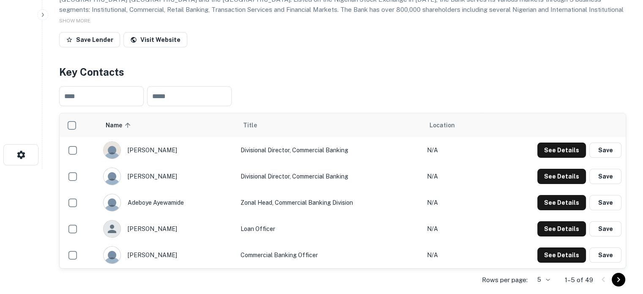
scroll to position [169, 0]
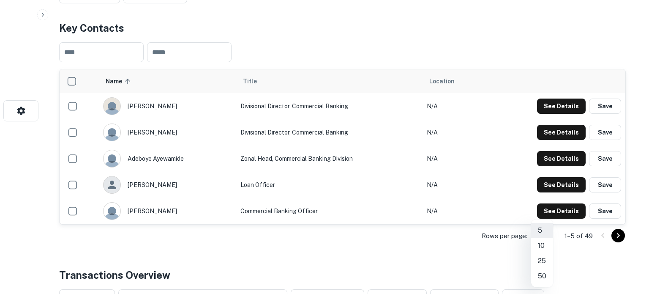
click at [542, 275] on li "50" at bounding box center [542, 275] width 22 height 15
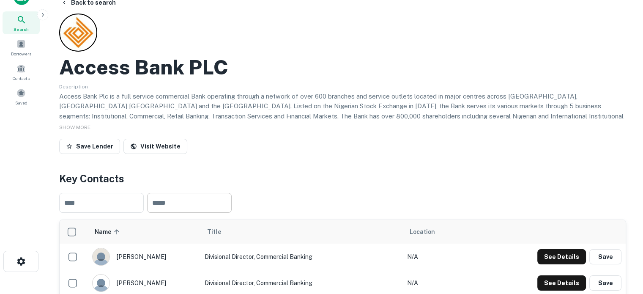
scroll to position [0, 0]
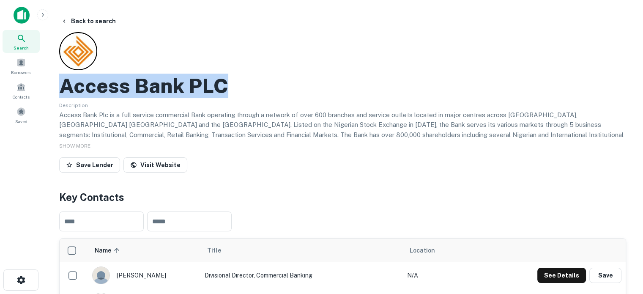
drag, startPoint x: 61, startPoint y: 87, endPoint x: 284, endPoint y: 88, distance: 223.3
click at [284, 88] on div "Access Bank PLC" at bounding box center [342, 86] width 567 height 25
copy h2 "Access Bank PLC"
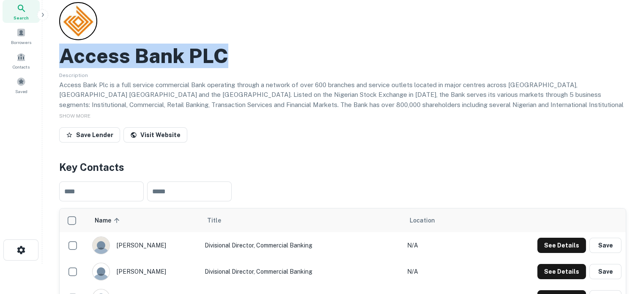
scroll to position [85, 0]
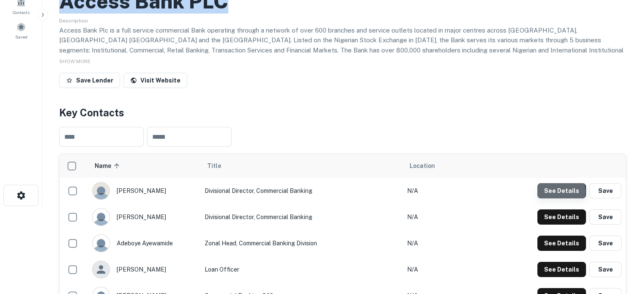
click at [548, 193] on button "See Details" at bounding box center [561, 190] width 49 height 15
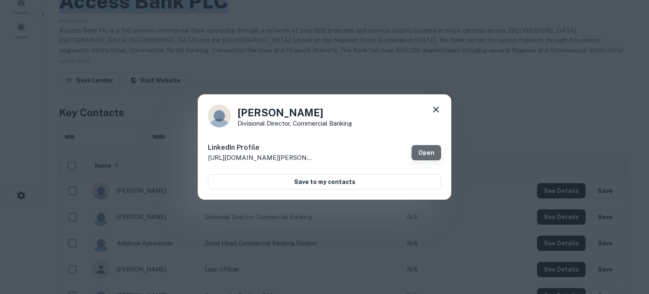
click at [416, 152] on link "Open" at bounding box center [427, 152] width 30 height 15
click at [438, 109] on icon at bounding box center [436, 109] width 10 height 10
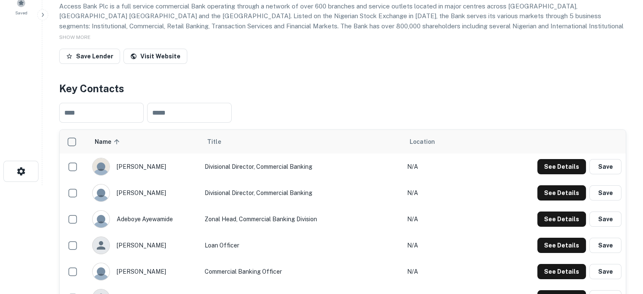
scroll to position [127, 0]
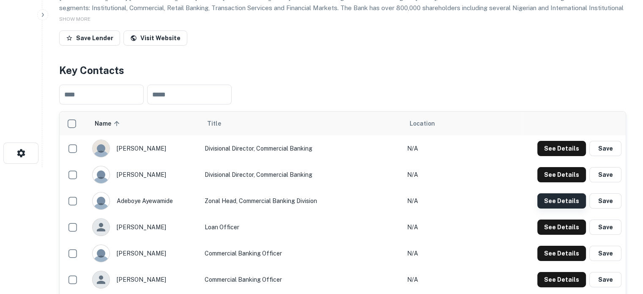
click at [541, 201] on button "See Details" at bounding box center [561, 200] width 49 height 15
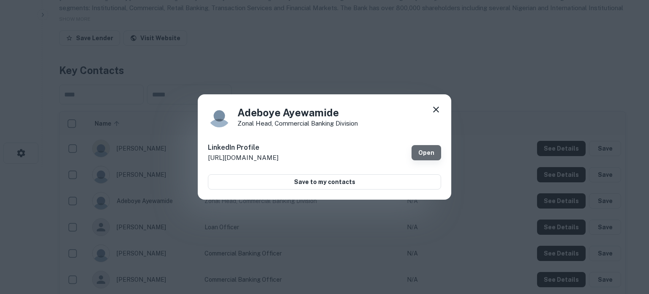
click at [428, 156] on link "Open" at bounding box center [427, 152] width 30 height 15
click at [436, 110] on icon at bounding box center [436, 110] width 6 height 6
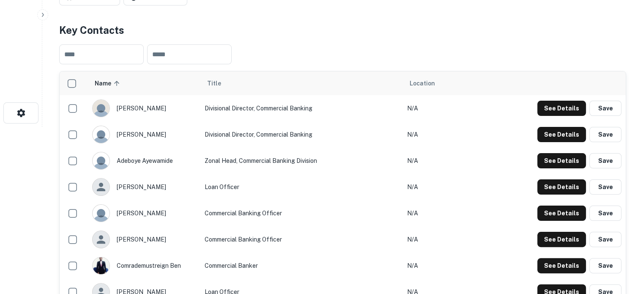
scroll to position [211, 0]
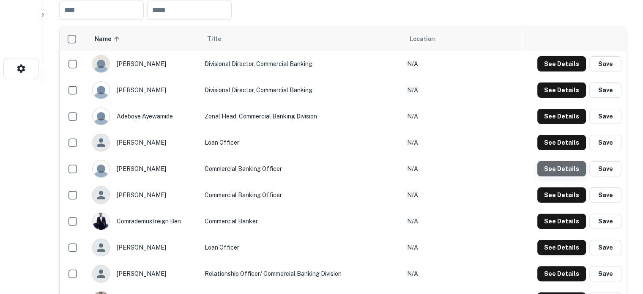
click at [565, 168] on button "See Details" at bounding box center [561, 168] width 49 height 15
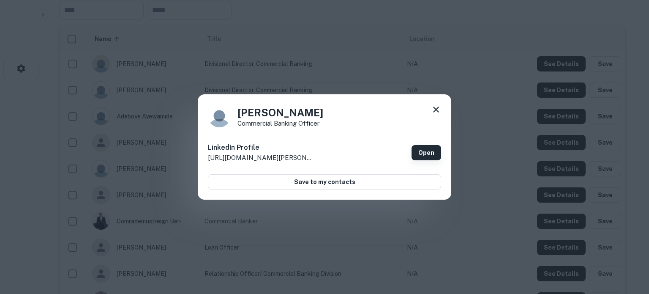
click at [423, 151] on link "Open" at bounding box center [427, 152] width 30 height 15
click at [436, 108] on icon at bounding box center [436, 109] width 10 height 10
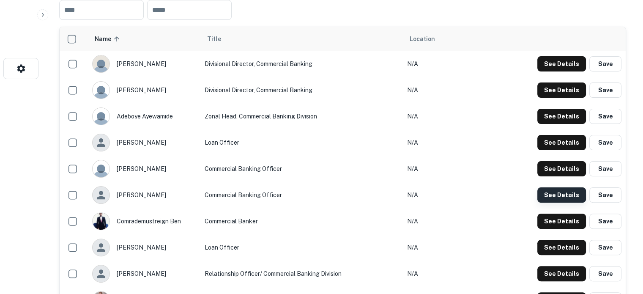
click at [566, 197] on button "See Details" at bounding box center [561, 194] width 49 height 15
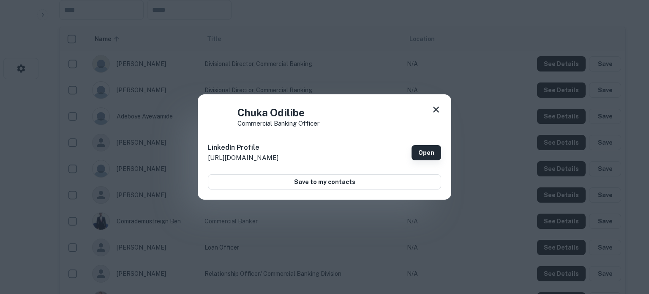
click at [429, 150] on link "Open" at bounding box center [427, 152] width 30 height 15
click at [434, 109] on icon at bounding box center [436, 109] width 10 height 10
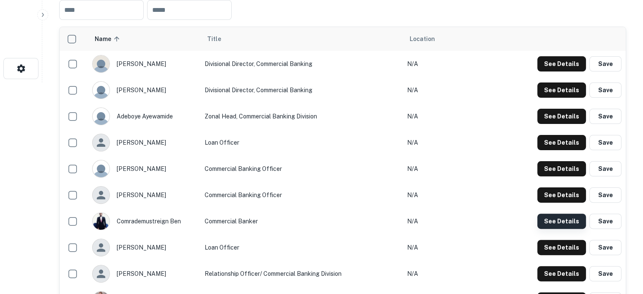
click at [553, 222] on button "See Details" at bounding box center [561, 221] width 49 height 15
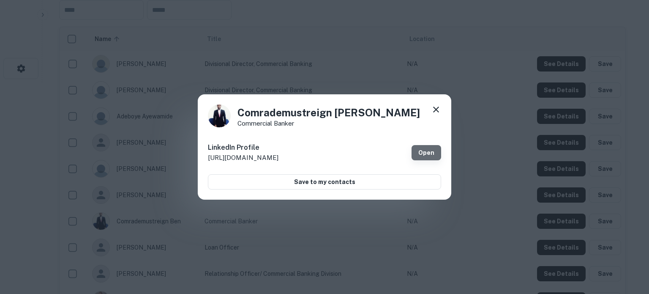
click at [420, 156] on link "Open" at bounding box center [427, 152] width 30 height 15
click at [441, 110] on div "Comrademustreign Ben Commercial Banker LinkedIn Profile [URL][DOMAIN_NAME] Open…" at bounding box center [325, 147] width 254 height 106
click at [438, 109] on icon at bounding box center [436, 109] width 10 height 10
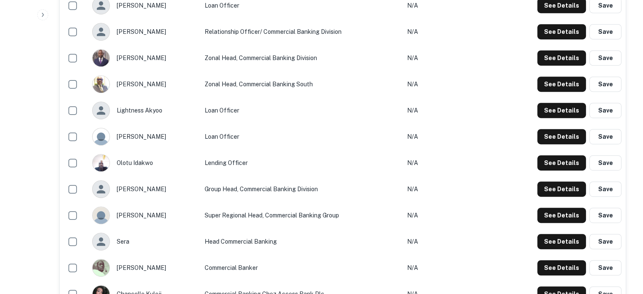
scroll to position [465, 0]
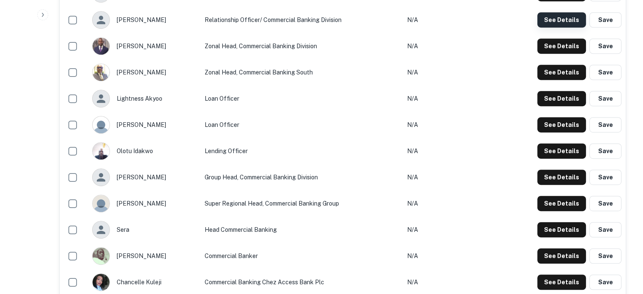
click at [555, 27] on button "See Details" at bounding box center [561, 19] width 49 height 15
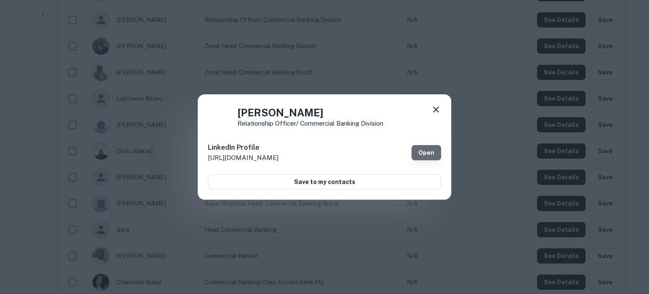
click at [413, 158] on link "Open" at bounding box center [427, 152] width 30 height 15
click at [436, 107] on icon at bounding box center [436, 109] width 10 height 10
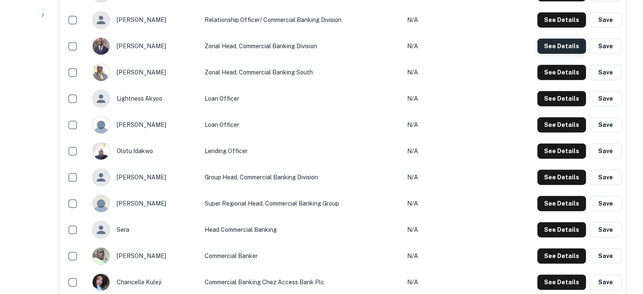
click at [555, 47] on button "See Details" at bounding box center [561, 45] width 49 height 15
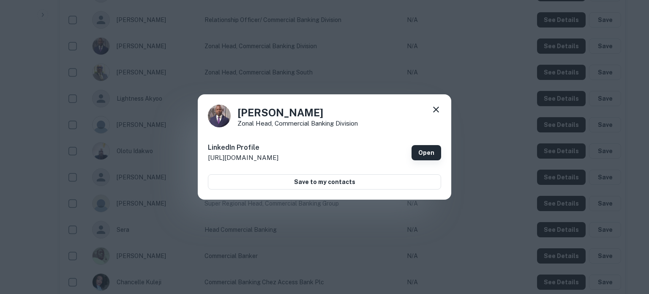
click at [425, 146] on link "Open" at bounding box center [427, 152] width 30 height 15
click at [438, 110] on icon at bounding box center [436, 109] width 10 height 10
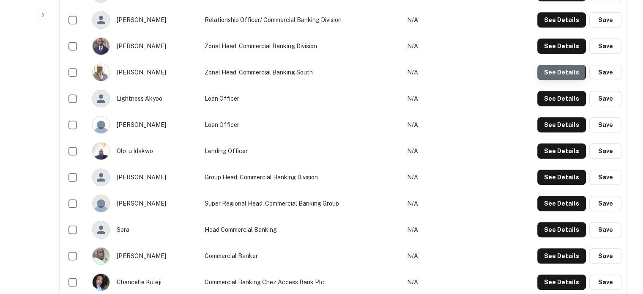
click at [546, 72] on button "See Details" at bounding box center [561, 72] width 49 height 15
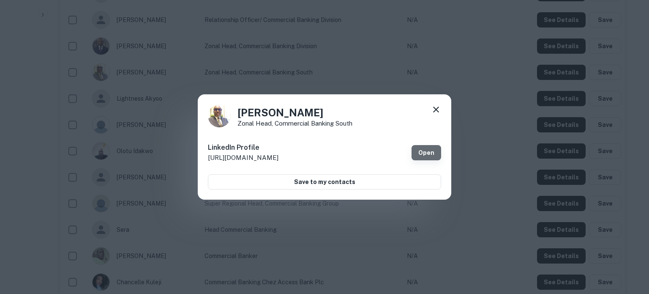
click at [416, 155] on link "Open" at bounding box center [427, 152] width 30 height 15
click at [439, 109] on icon at bounding box center [436, 109] width 10 height 10
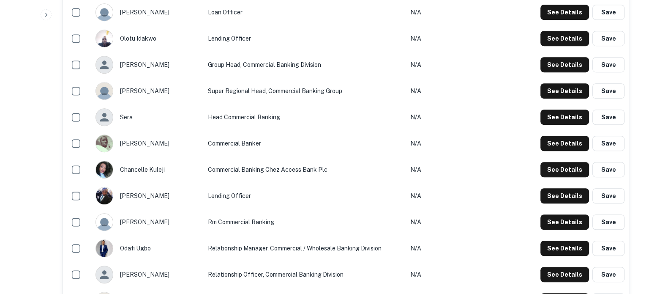
scroll to position [592, 0]
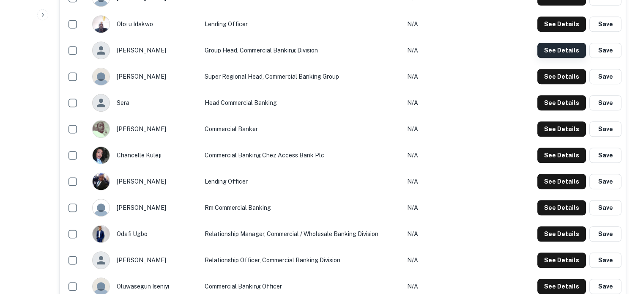
click at [556, 52] on button "See Details" at bounding box center [561, 50] width 49 height 15
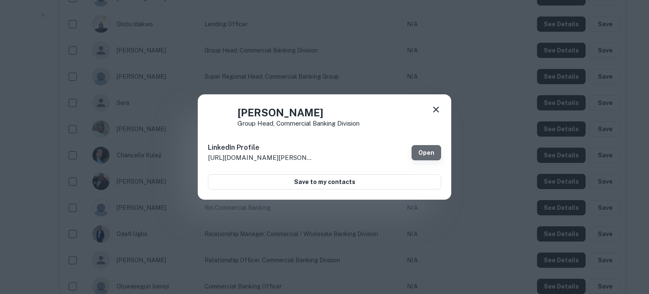
click at [431, 156] on link "Open" at bounding box center [427, 152] width 30 height 15
